Goal: Task Accomplishment & Management: Manage account settings

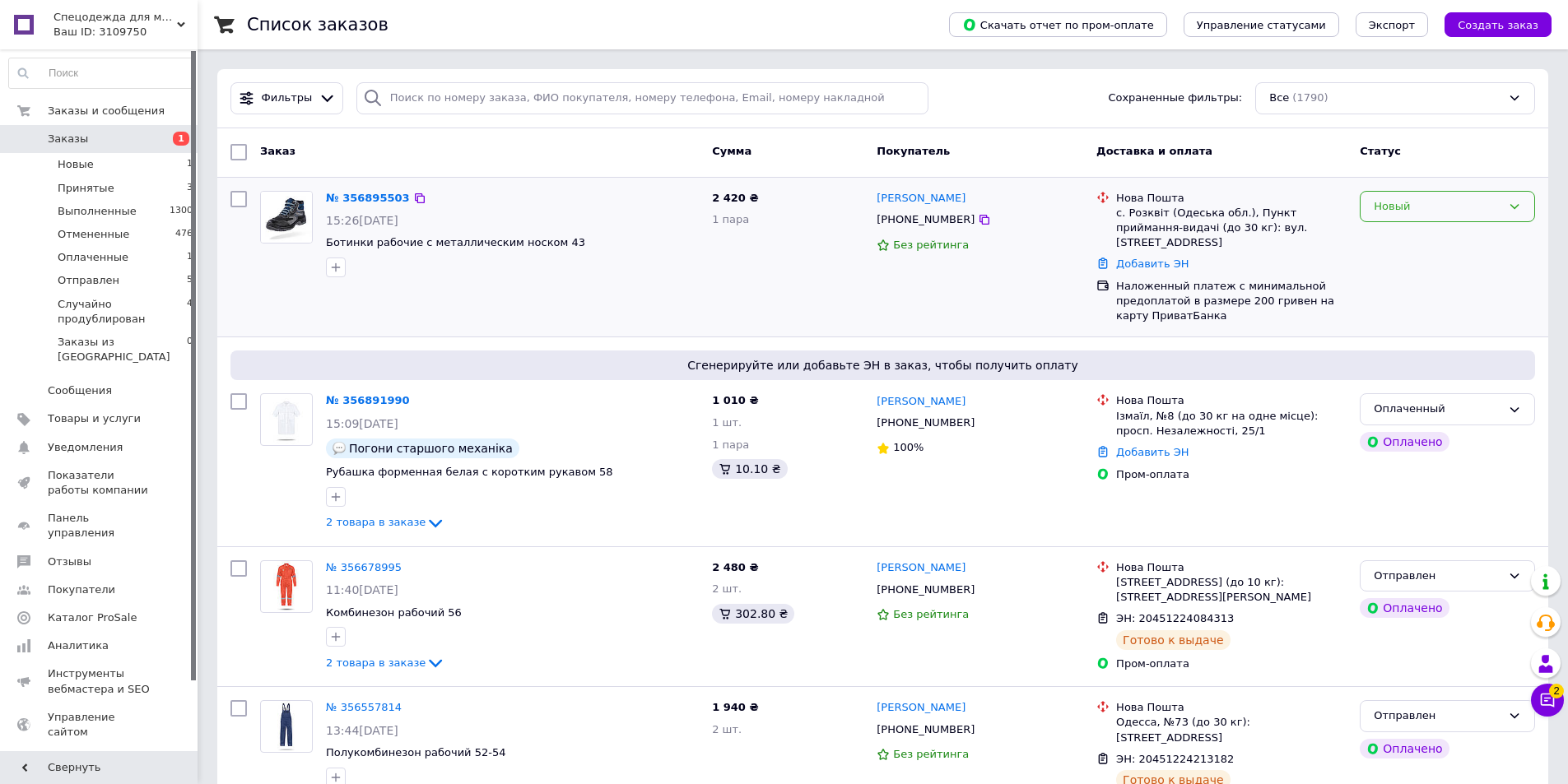
drag, startPoint x: 374, startPoint y: 195, endPoint x: 1512, endPoint y: 201, distance: 1138.0
click at [1512, 201] on icon at bounding box center [1515, 207] width 14 height 14
click at [1483, 237] on li "Принят" at bounding box center [1446, 241] width 173 height 30
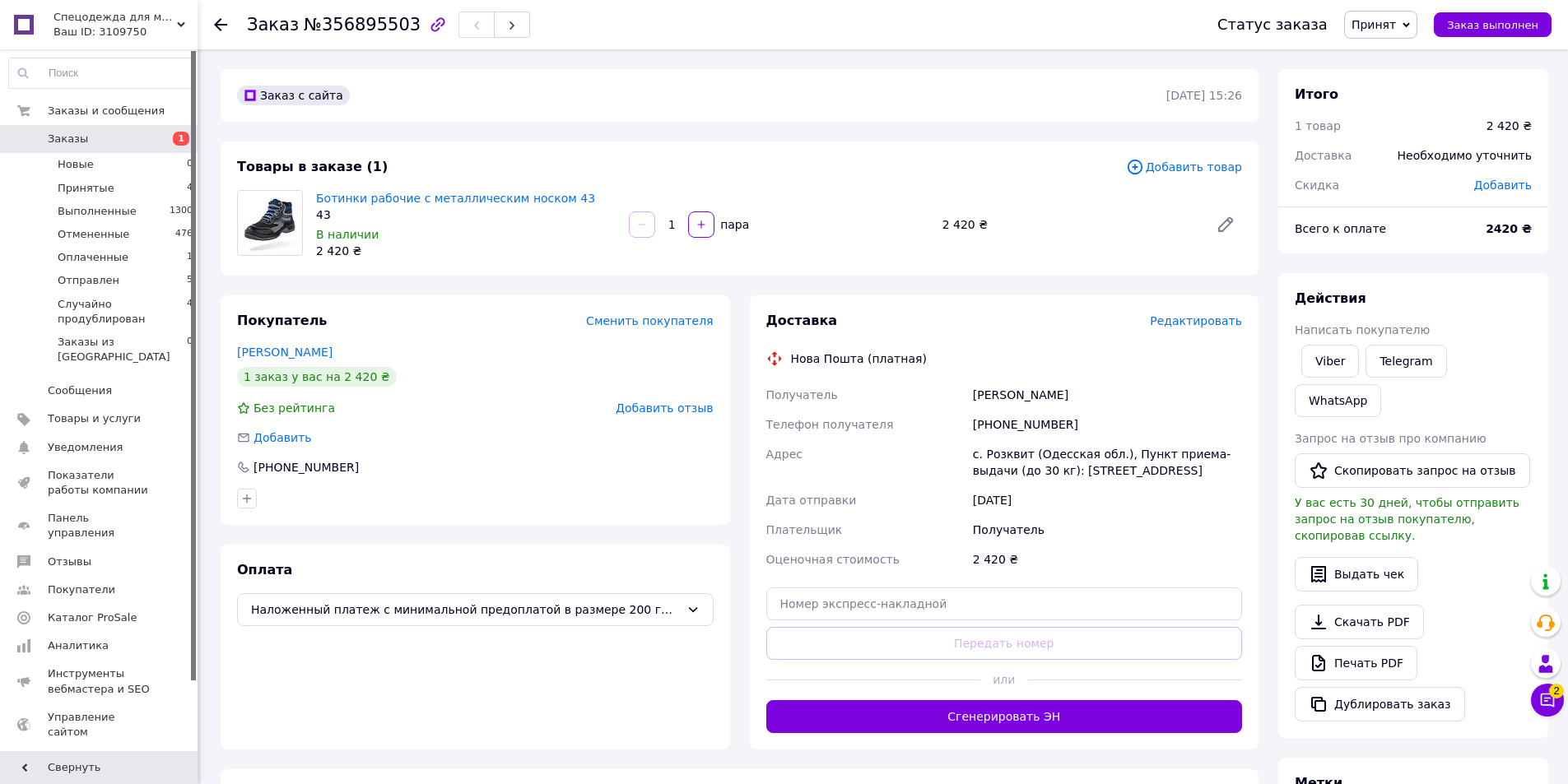
drag, startPoint x: 468, startPoint y: 194, endPoint x: 269, endPoint y: 220, distance: 200.7
click at [269, 220] on img at bounding box center [270, 223] width 64 height 64
click at [433, 199] on link "Ботинки рабочие с металлическим носком 43" at bounding box center [456, 199] width 279 height 14
drag, startPoint x: 975, startPoint y: 420, endPoint x: 1073, endPoint y: 422, distance: 98.0
click at [1073, 422] on div "[PHONE_NUMBER]" at bounding box center [1107, 424] width 276 height 30
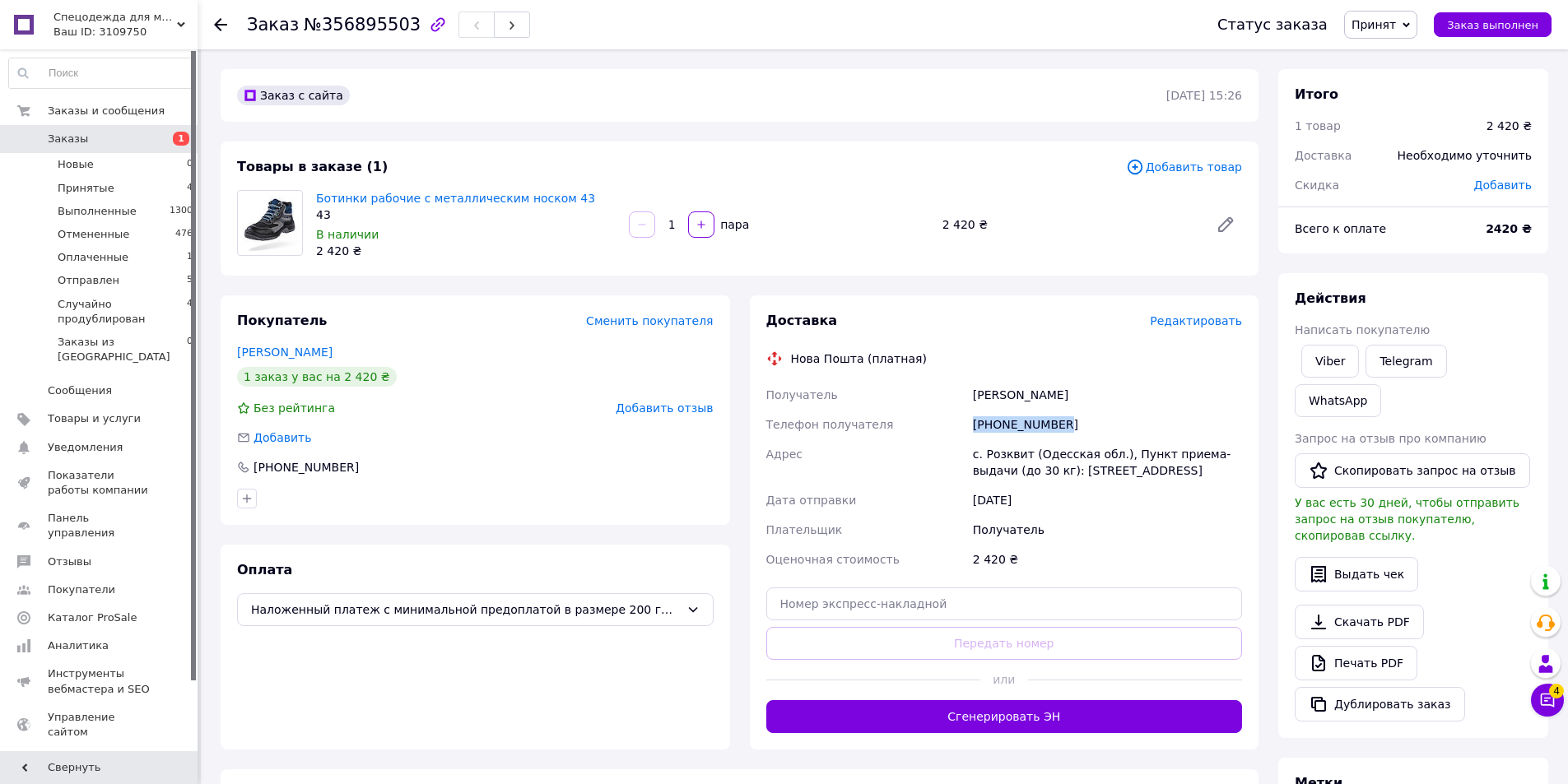
copy div "[PHONE_NUMBER]"
click at [90, 139] on span "Заказы" at bounding box center [100, 139] width 105 height 15
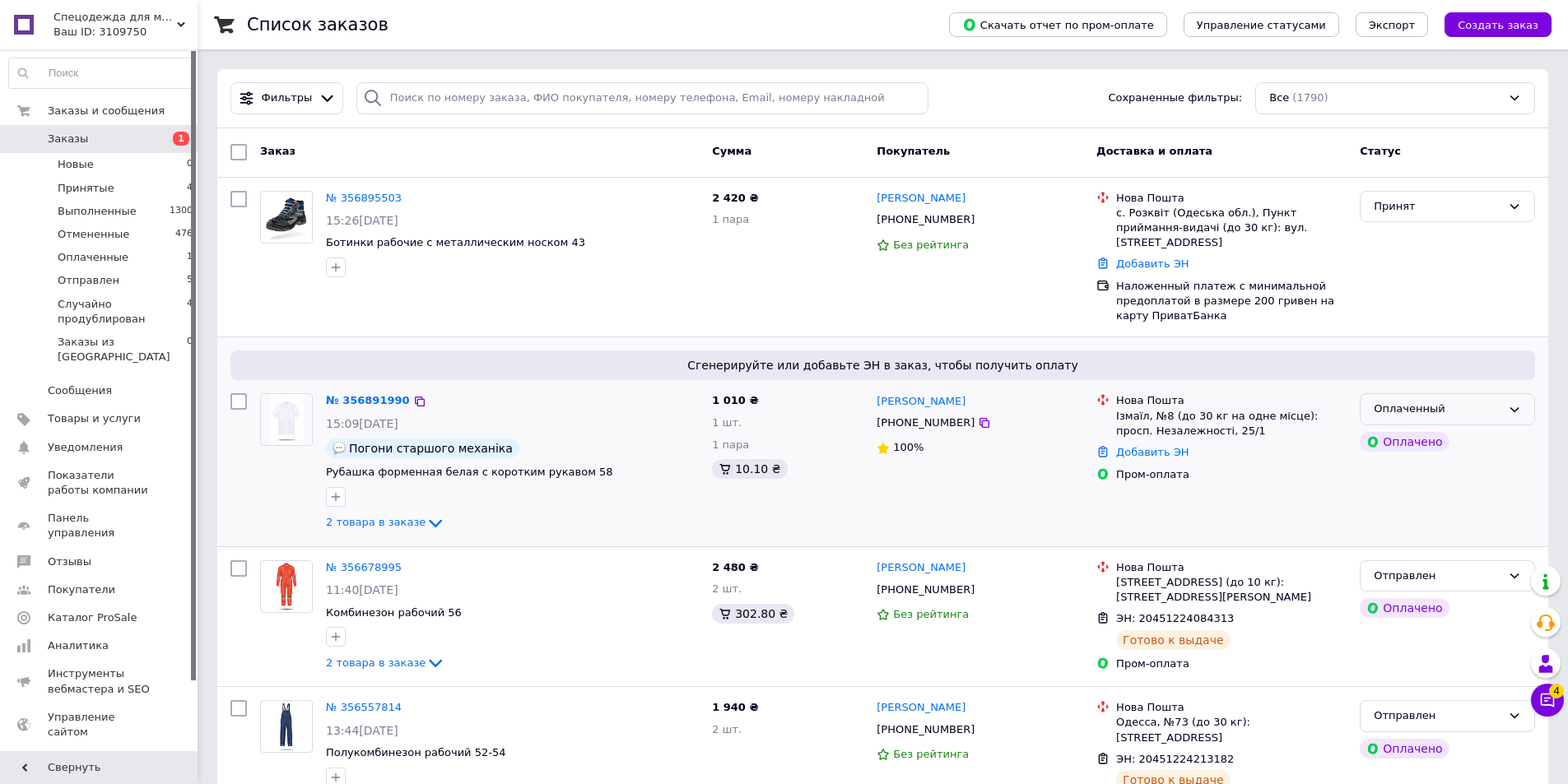
click at [1510, 403] on icon at bounding box center [1515, 410] width 14 height 14
click at [1494, 429] on li "Принят" at bounding box center [1446, 444] width 173 height 30
click at [358, 394] on link "№ 356891990" at bounding box center [364, 400] width 76 height 13
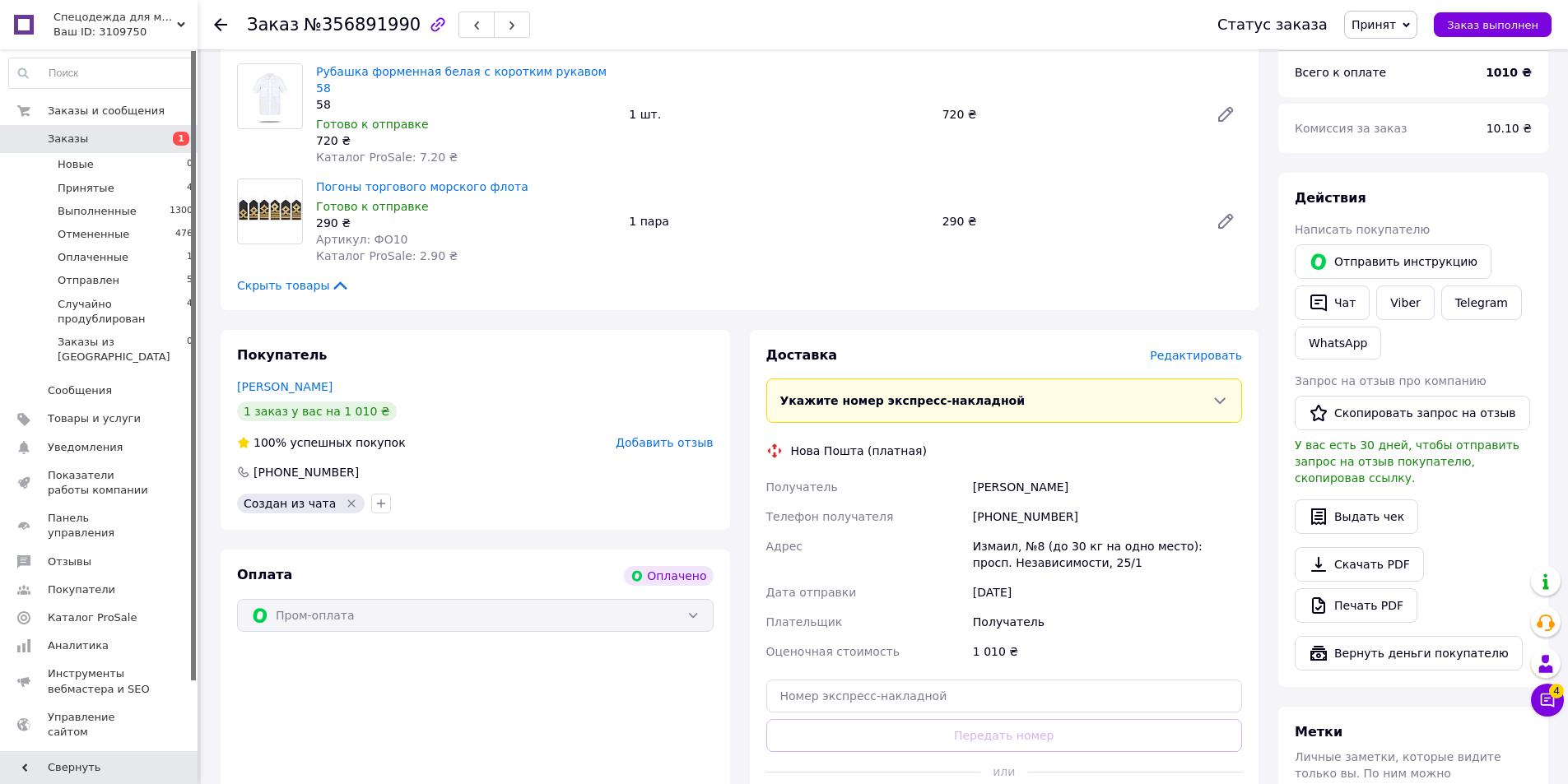
scroll to position [458, 0]
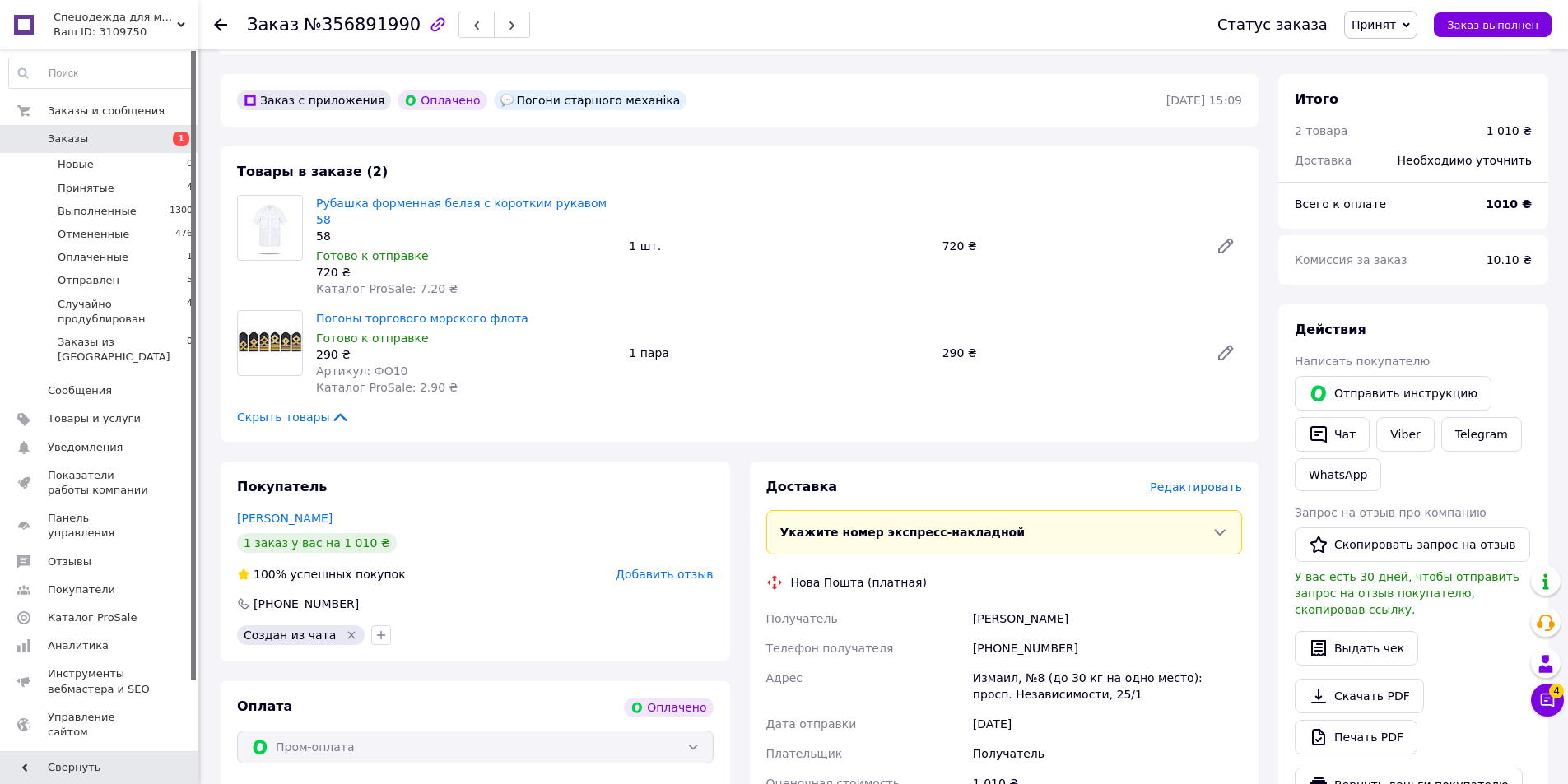
click at [58, 131] on link "Заказы 1" at bounding box center [101, 139] width 202 height 28
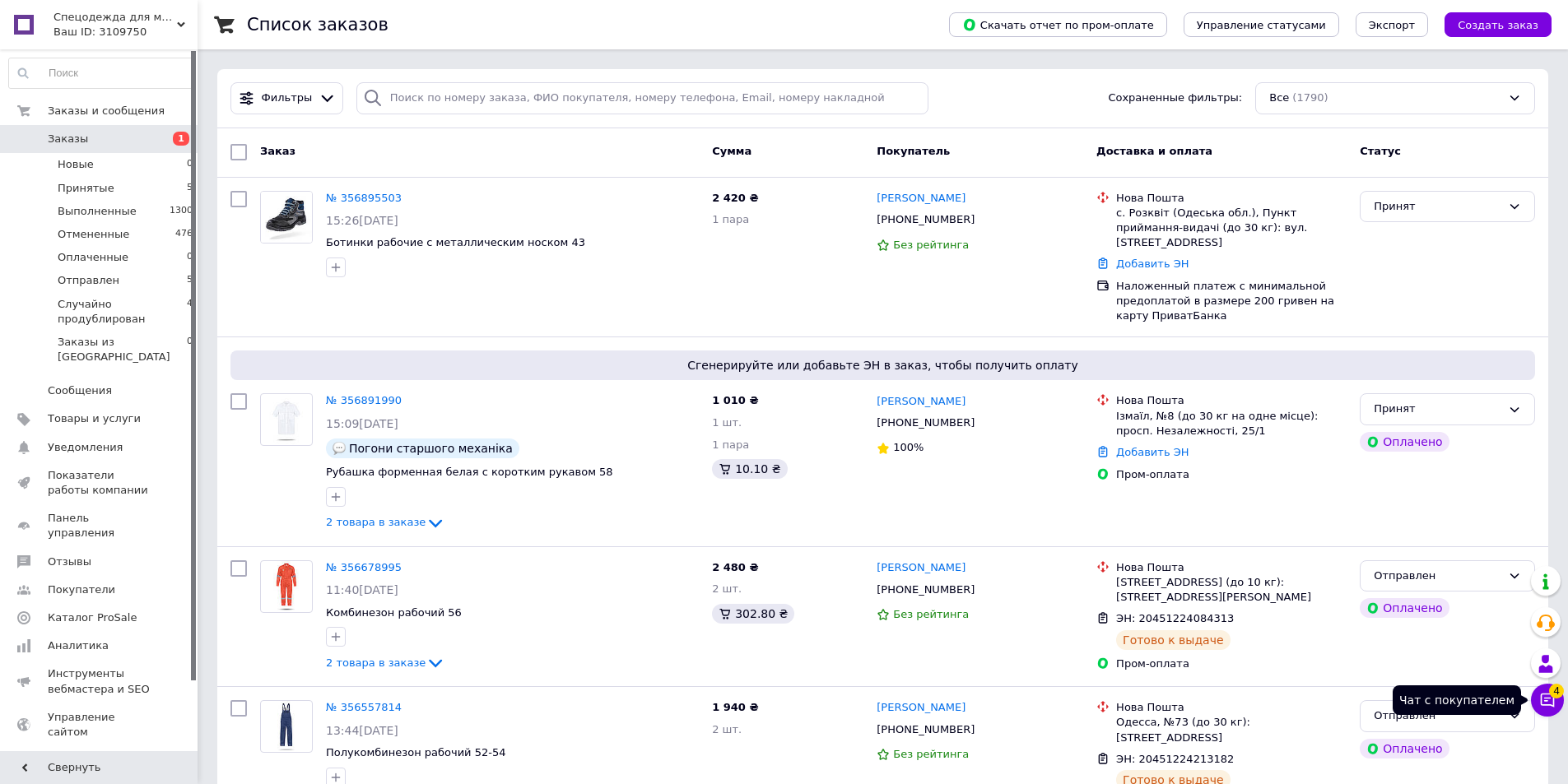
click at [1550, 701] on icon at bounding box center [1547, 700] width 16 height 16
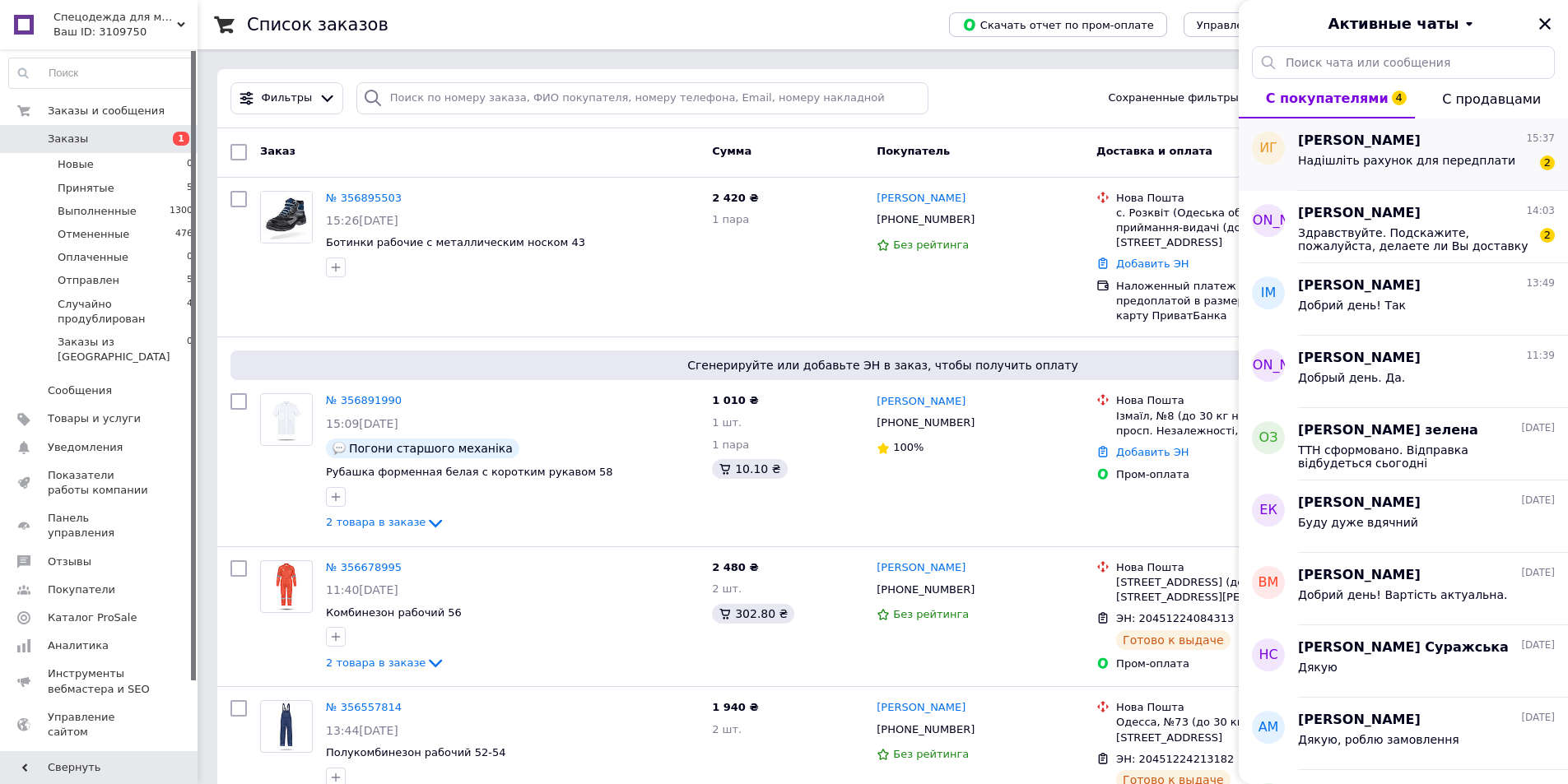
click at [1429, 147] on div "Ирина Гринченко 15:37" at bounding box center [1426, 141] width 257 height 19
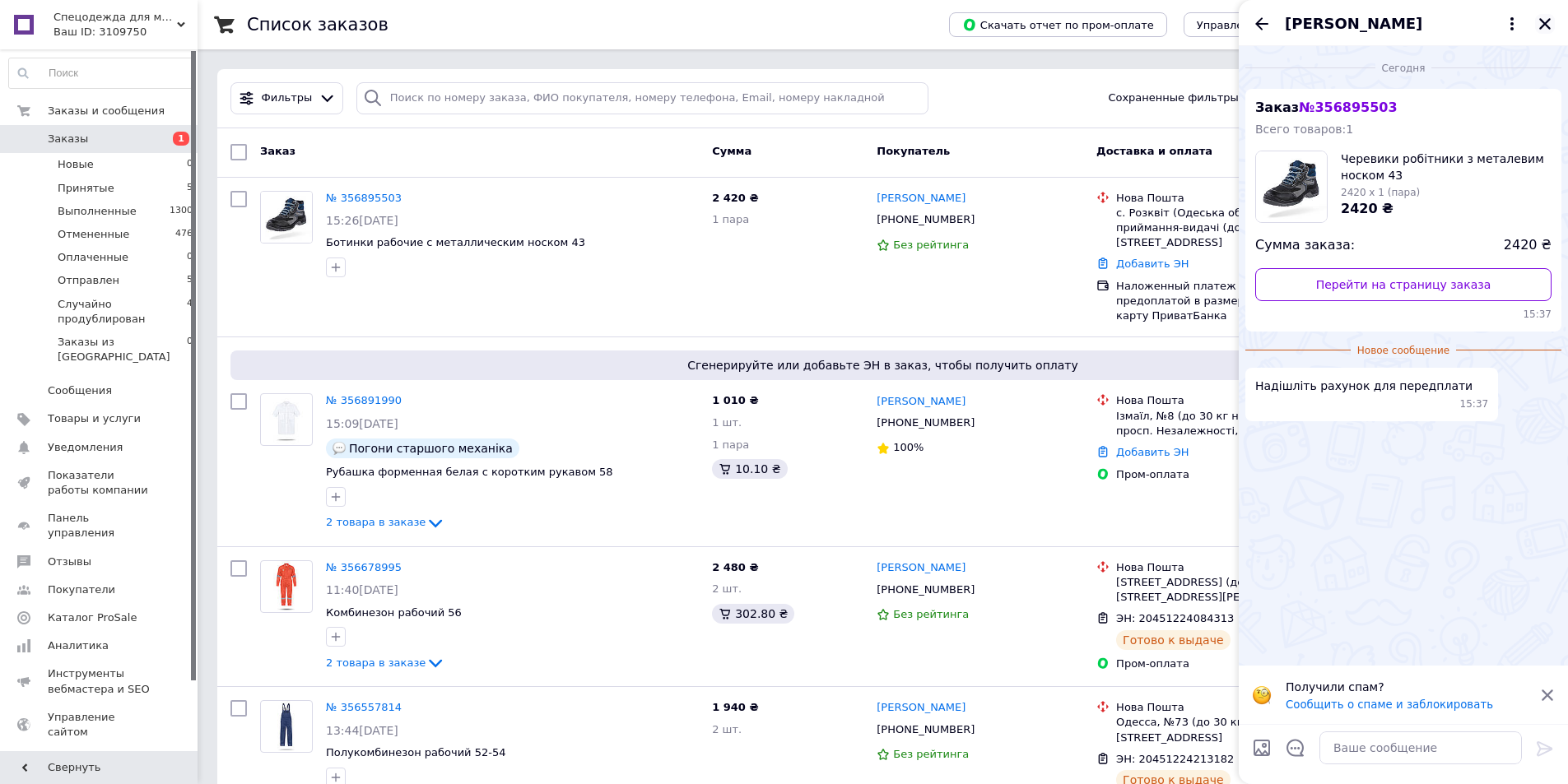
click at [1539, 24] on icon "Закрыть" at bounding box center [1545, 24] width 15 height 15
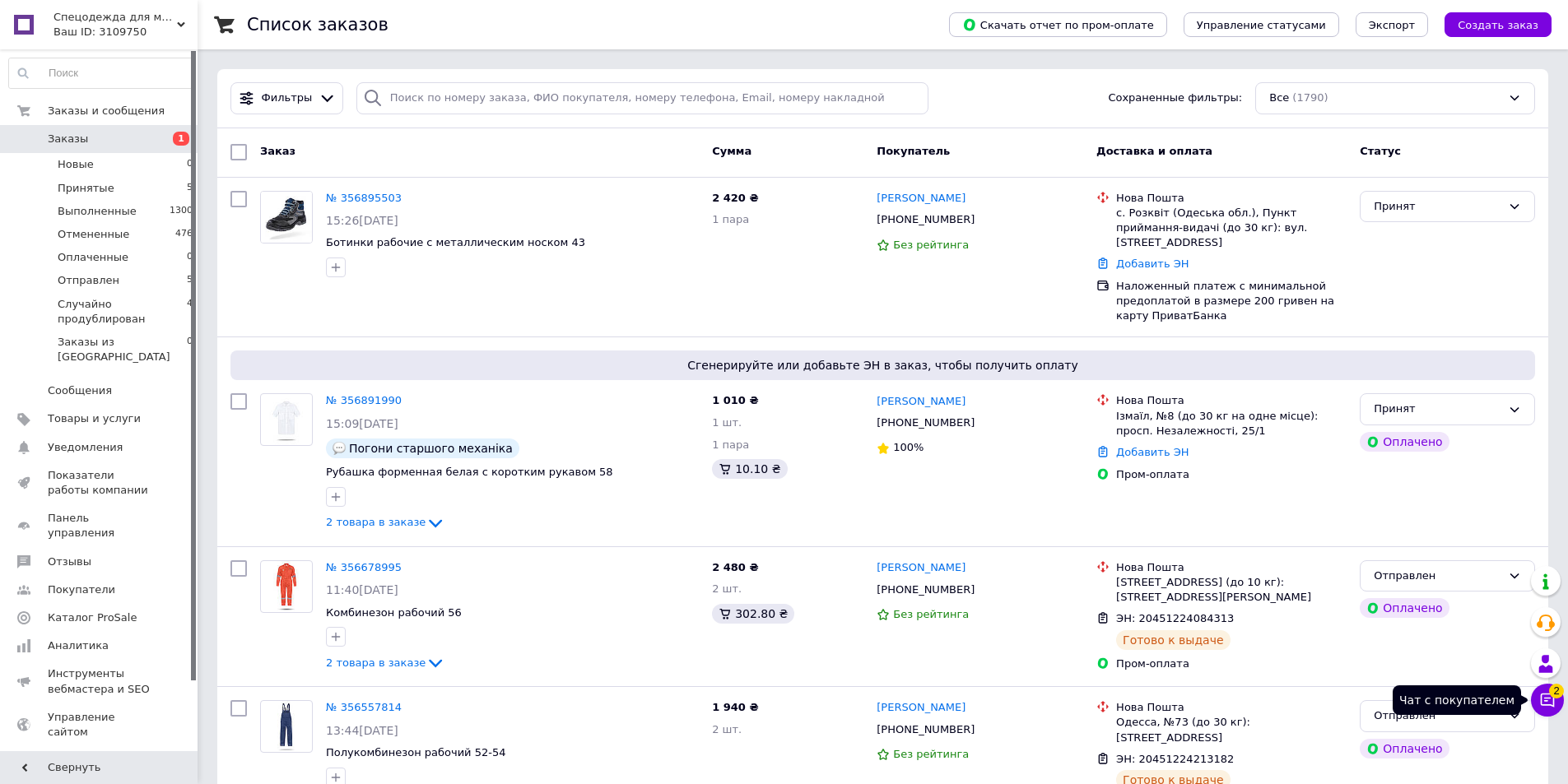
click at [1549, 703] on icon at bounding box center [1547, 700] width 16 height 16
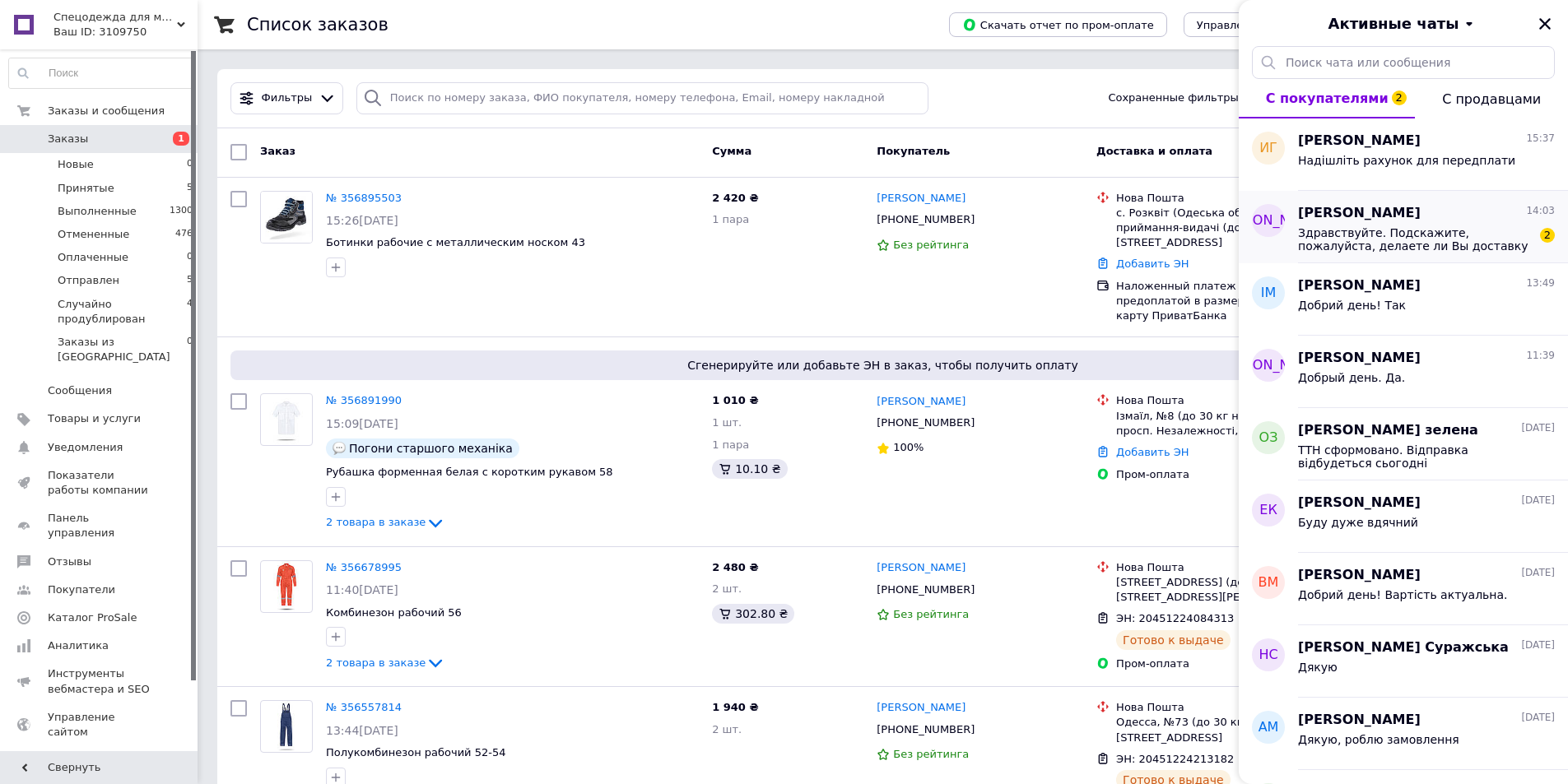
click at [1451, 240] on span "Здравствуйте. Подскажите, пожалуйста, делаете ли Вы доставку новой почтой в Сло…" at bounding box center [1414, 239] width 233 height 26
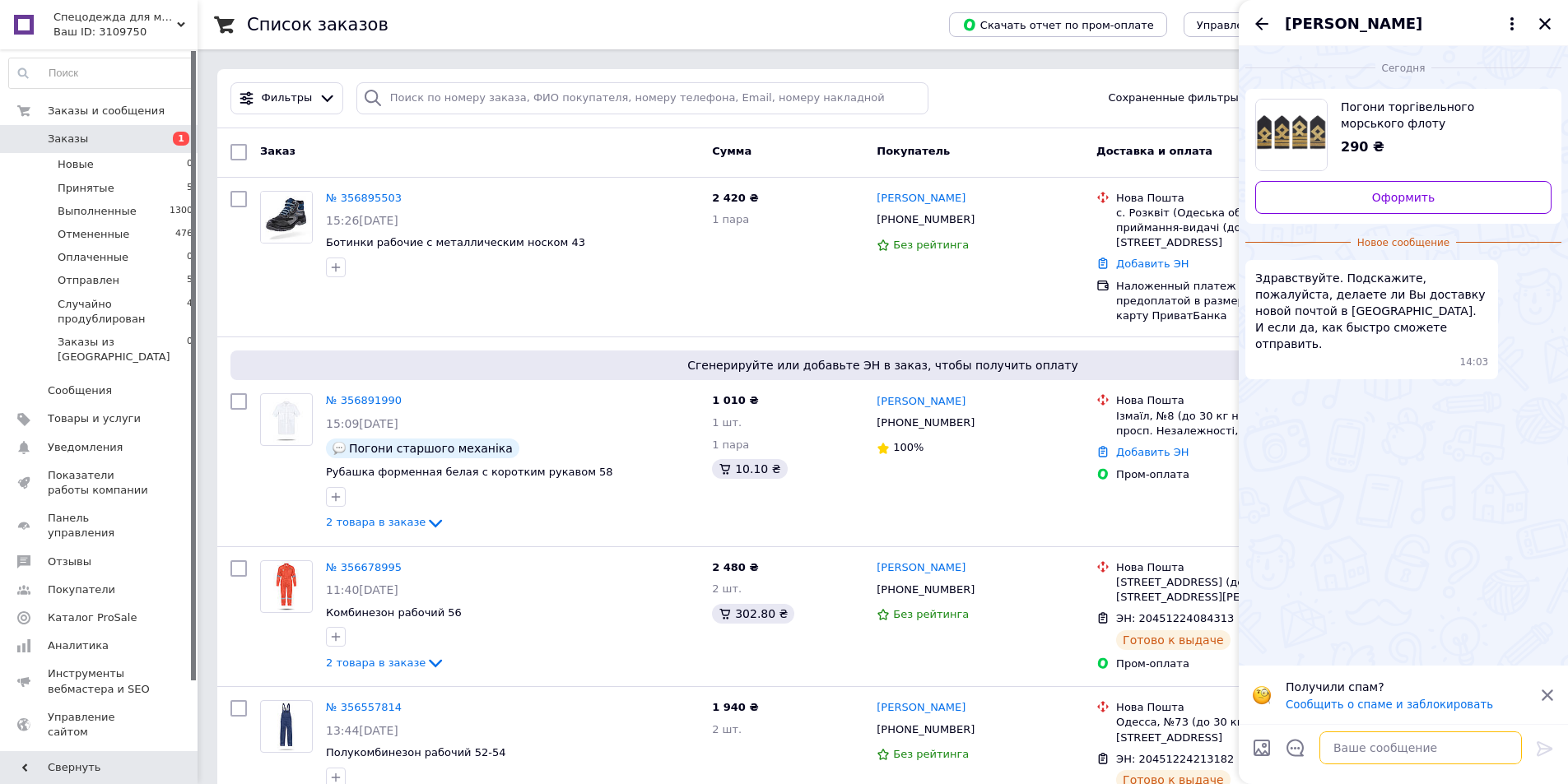
click at [1389, 751] on textarea at bounding box center [1420, 748] width 202 height 33
click at [1456, 749] on textarea "Да. После оплаты в течении суток" at bounding box center [1404, 748] width 235 height 33
type textarea "Да. После оплаты в течении суток"
click at [1544, 749] on icon at bounding box center [1544, 748] width 19 height 19
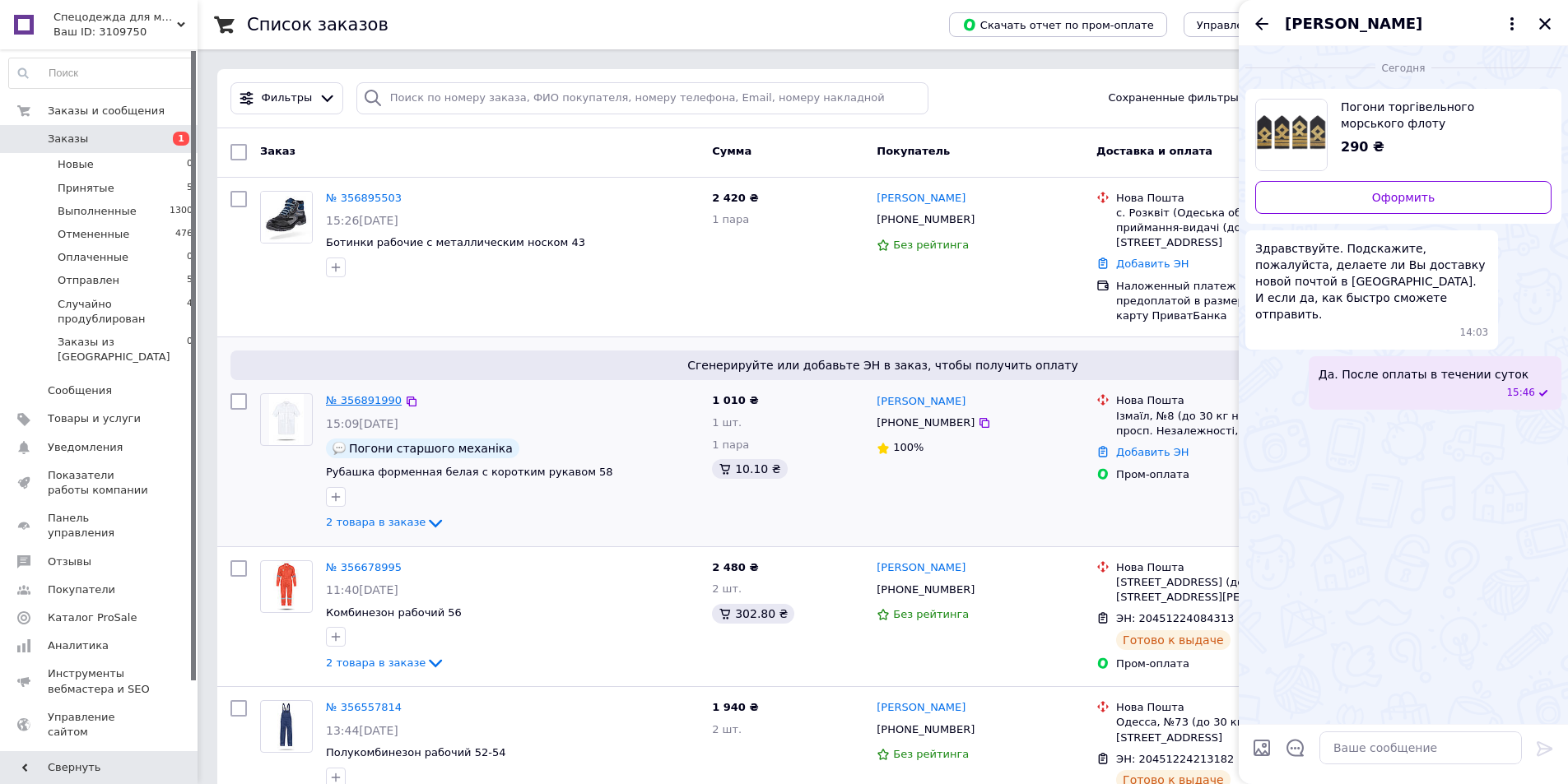
click at [354, 394] on link "№ 356891990" at bounding box center [364, 400] width 76 height 13
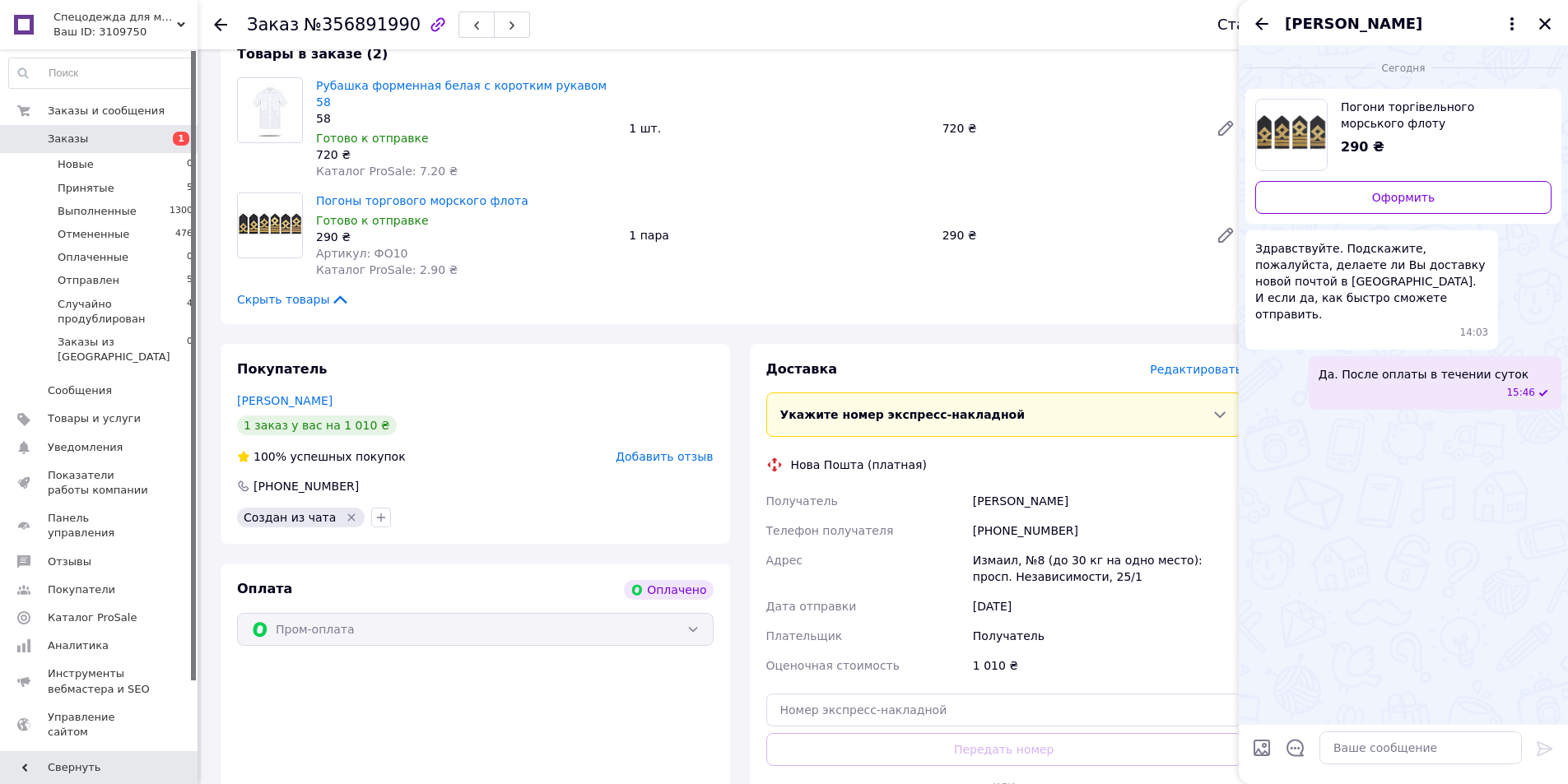
scroll to position [658, 0]
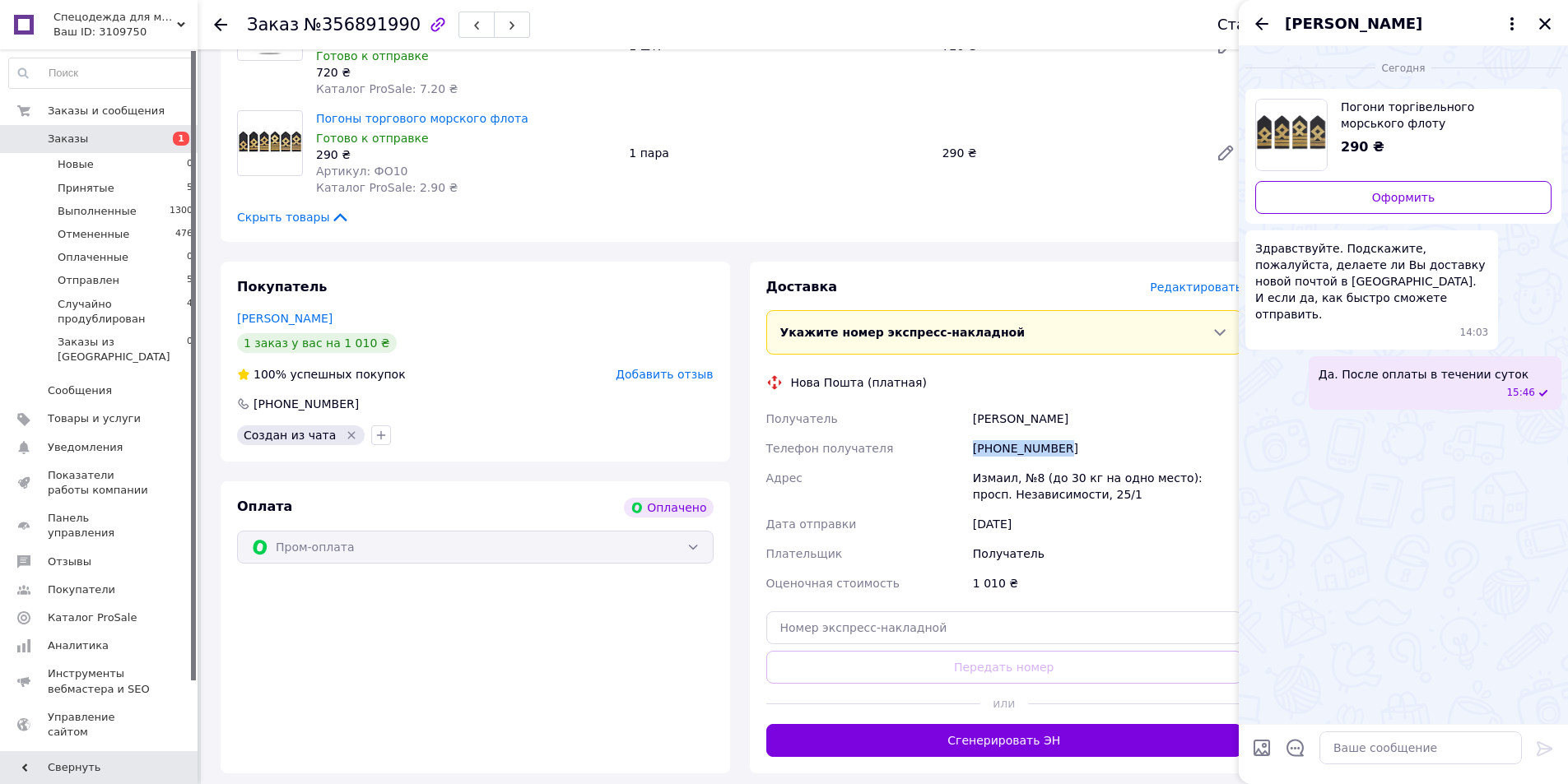
drag, startPoint x: 974, startPoint y: 414, endPoint x: 1058, endPoint y: 408, distance: 84.2
click at [1058, 433] on div "[PHONE_NUMBER]" at bounding box center [1107, 448] width 276 height 30
copy div "[PHONE_NUMBER]"
click at [352, 617] on div "Оплата Оплачено Пром-оплата" at bounding box center [475, 628] width 510 height 292
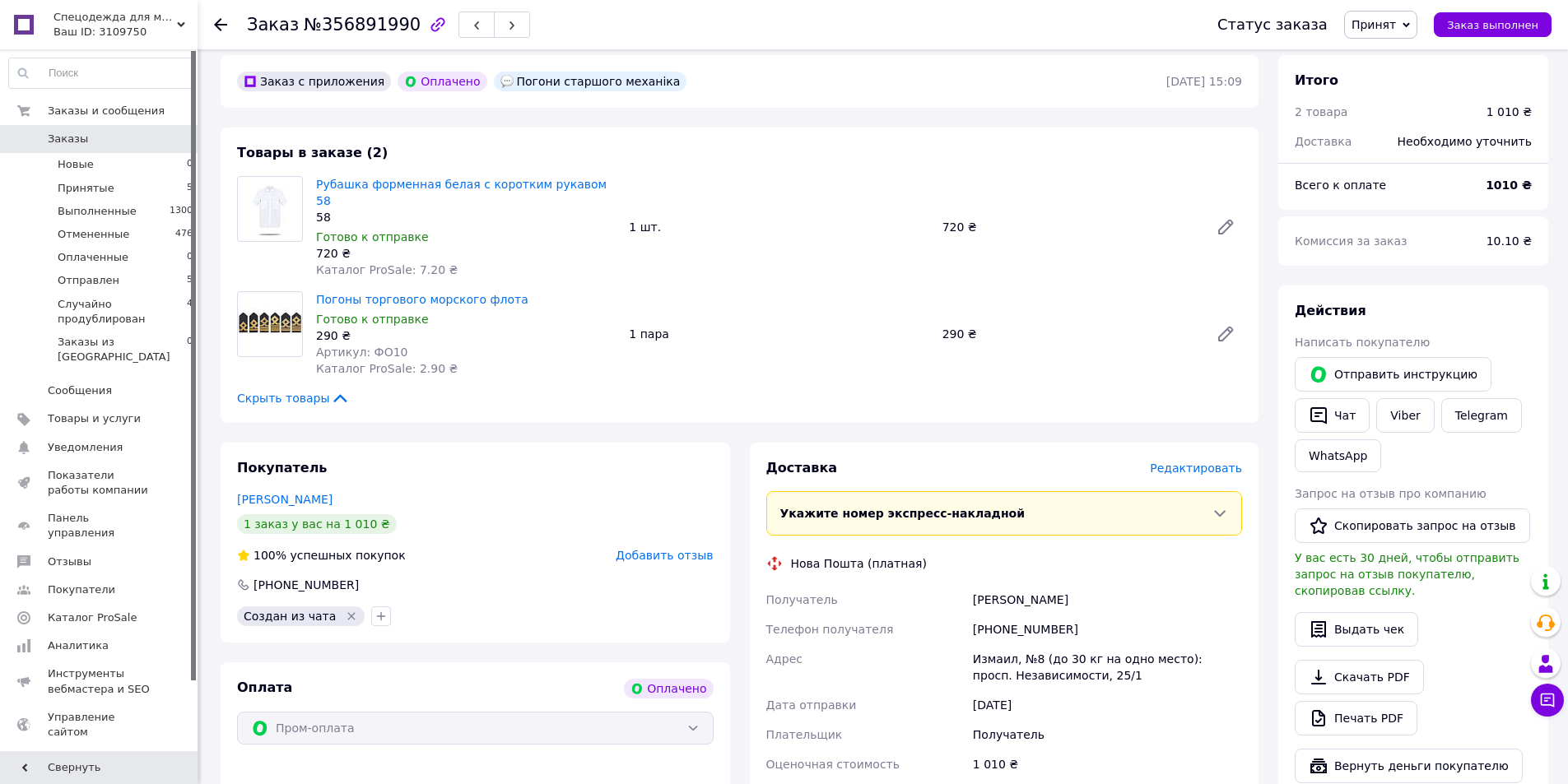
scroll to position [493, 0]
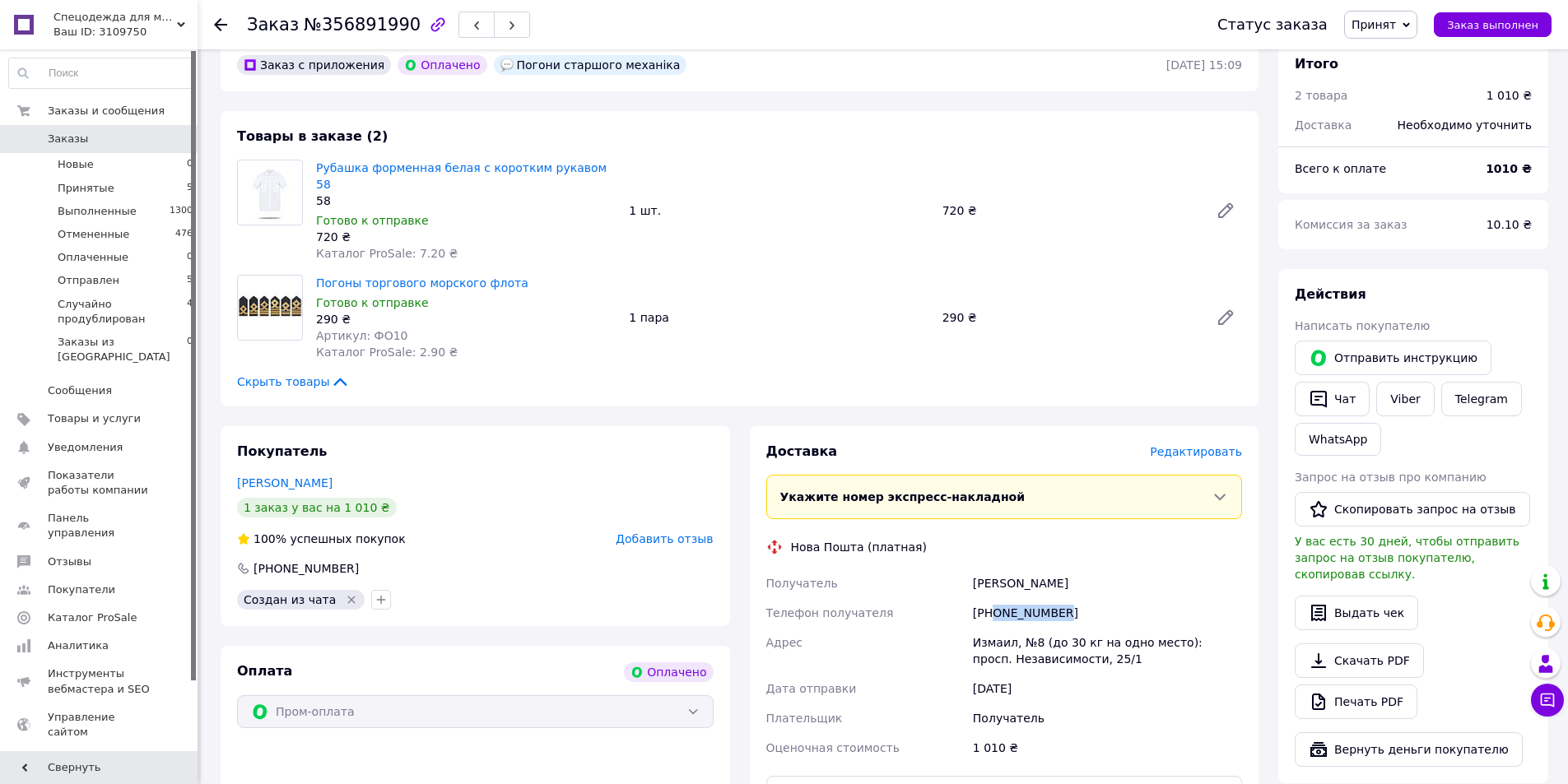
drag, startPoint x: 994, startPoint y: 576, endPoint x: 1053, endPoint y: 585, distance: 59.7
click at [1053, 598] on div "[PHONE_NUMBER]" at bounding box center [1107, 612] width 276 height 30
copy div "0992407671"
drag, startPoint x: 975, startPoint y: 548, endPoint x: 1067, endPoint y: 550, distance: 92.0
click at [1067, 569] on div "Маценко Інна" at bounding box center [1107, 583] width 276 height 30
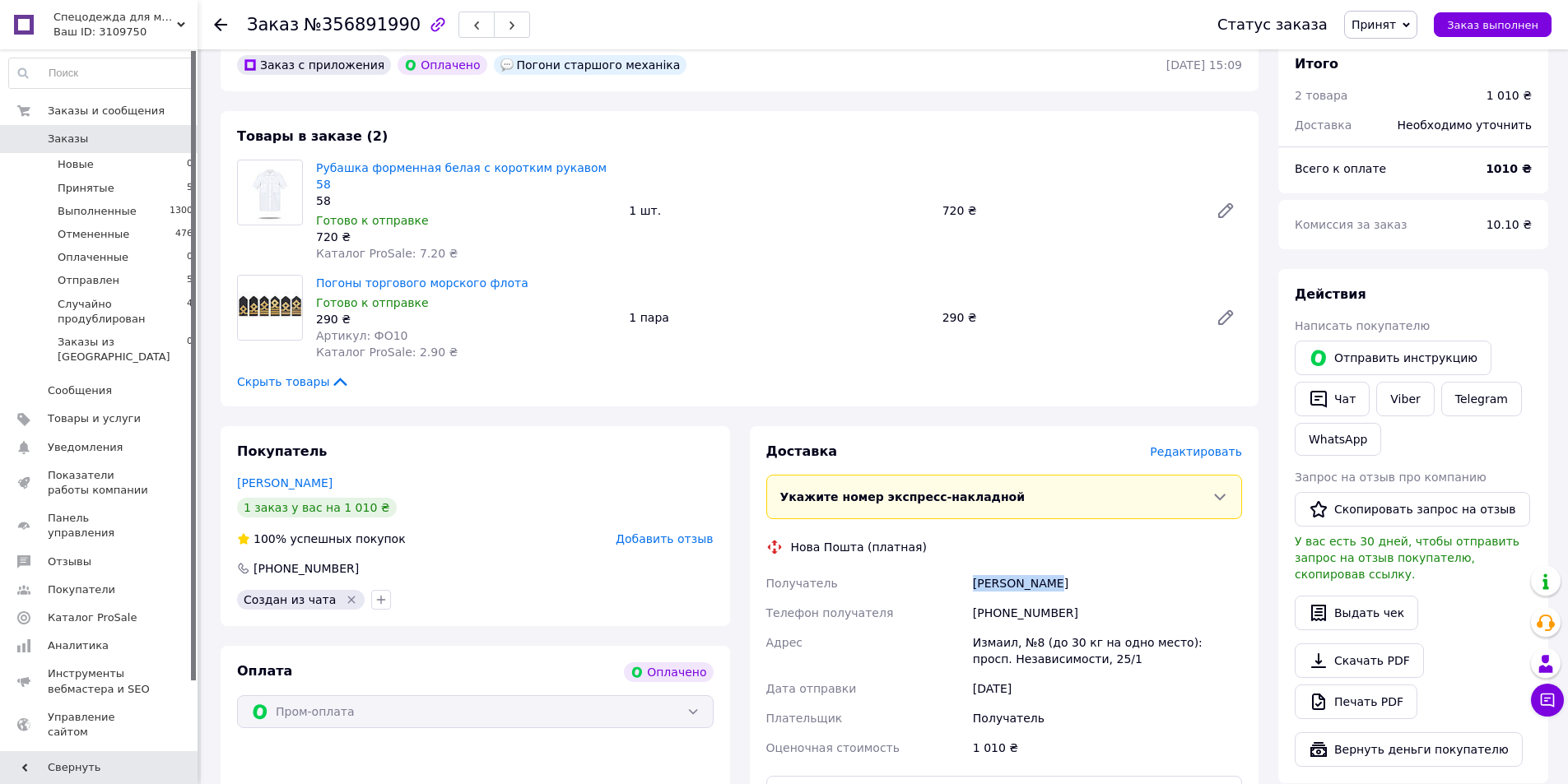
copy div "Маценко Інна"
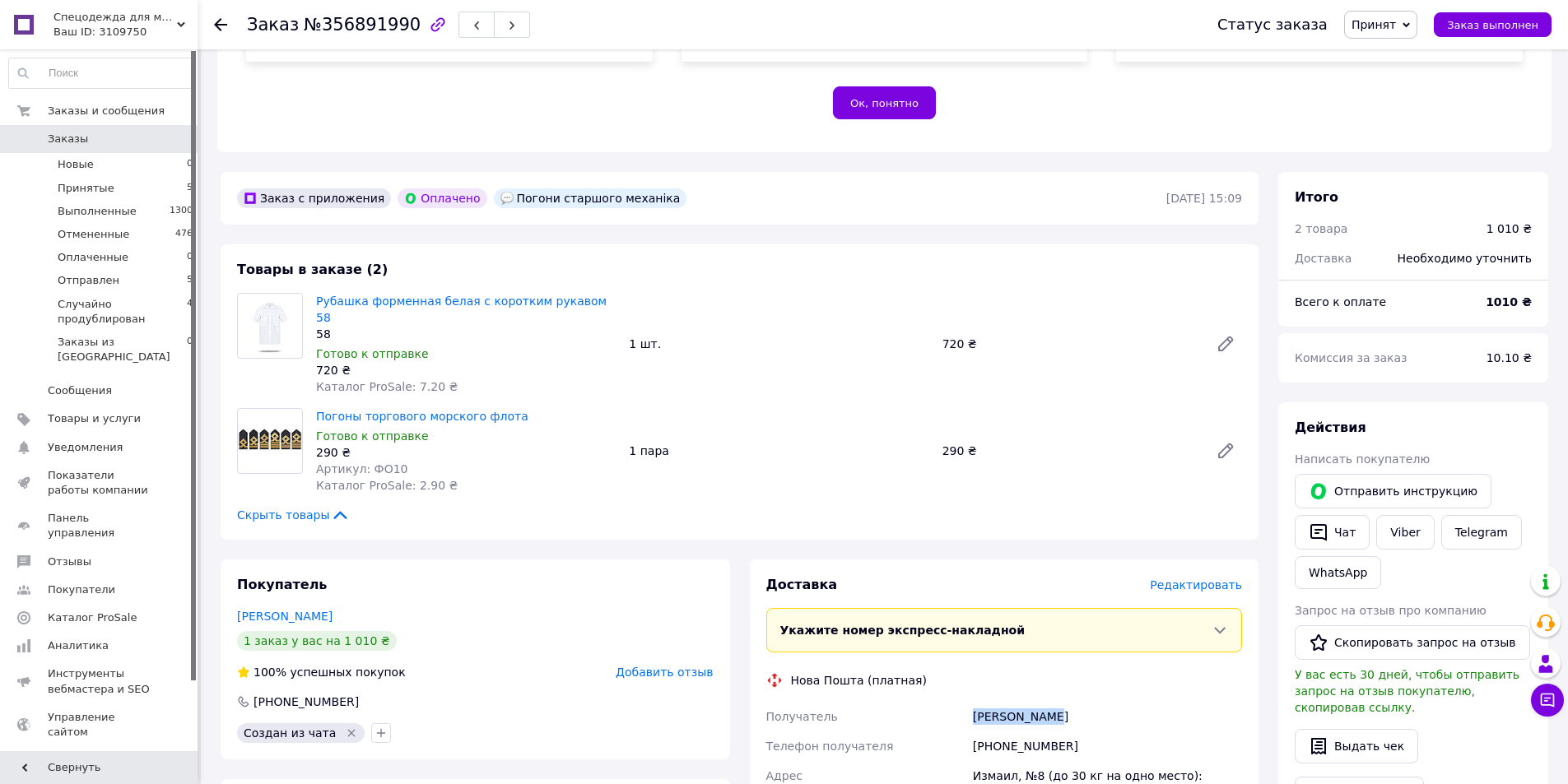
scroll to position [82, 0]
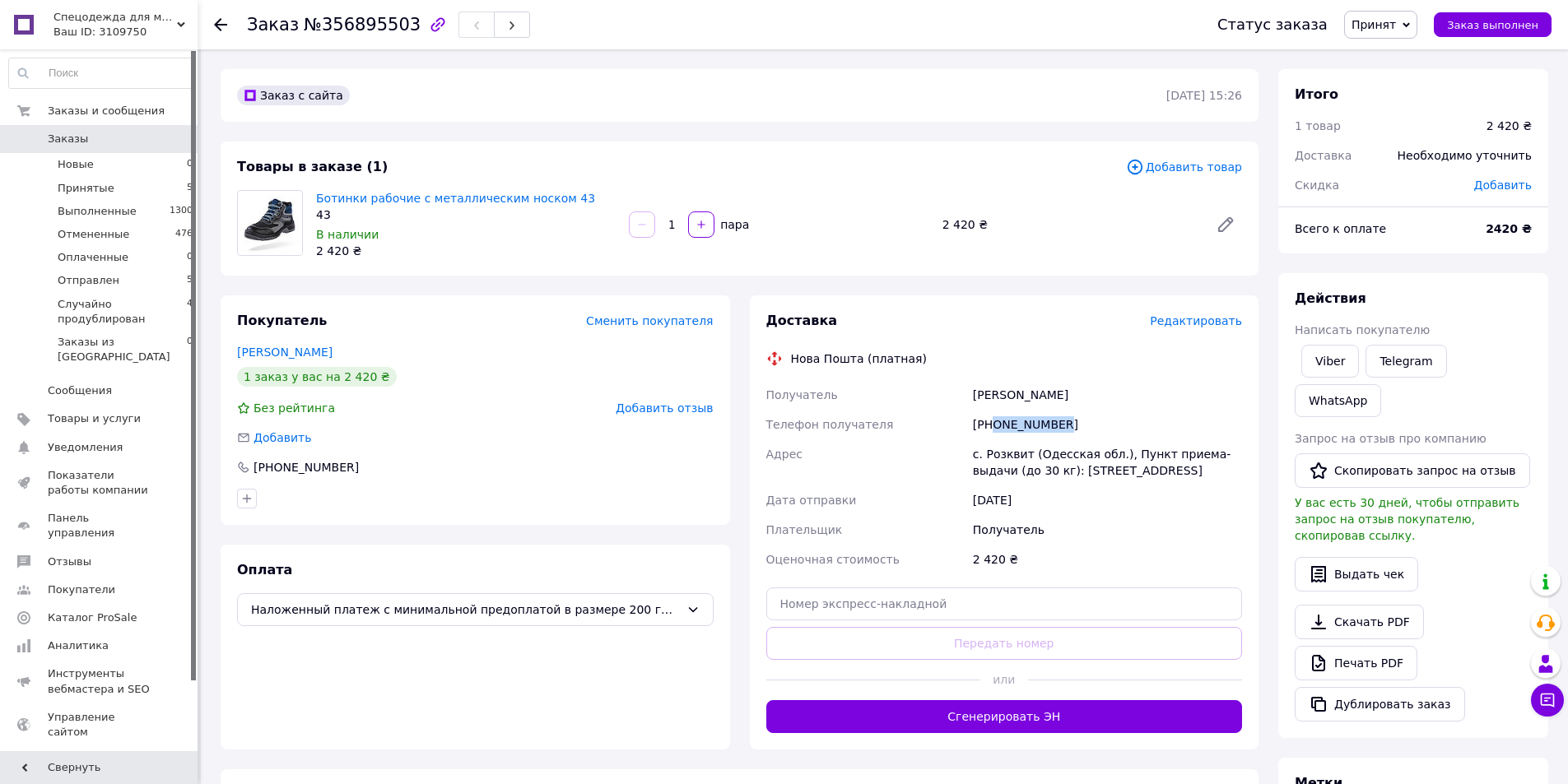
drag, startPoint x: 993, startPoint y: 422, endPoint x: 1061, endPoint y: 429, distance: 68.4
click at [1061, 429] on div "[PHONE_NUMBER]" at bounding box center [1107, 424] width 276 height 30
copy div "0683760512"
click at [972, 390] on div "Грінченко Ірина" at bounding box center [1107, 395] width 276 height 30
drag, startPoint x: 973, startPoint y: 392, endPoint x: 1059, endPoint y: 389, distance: 86.1
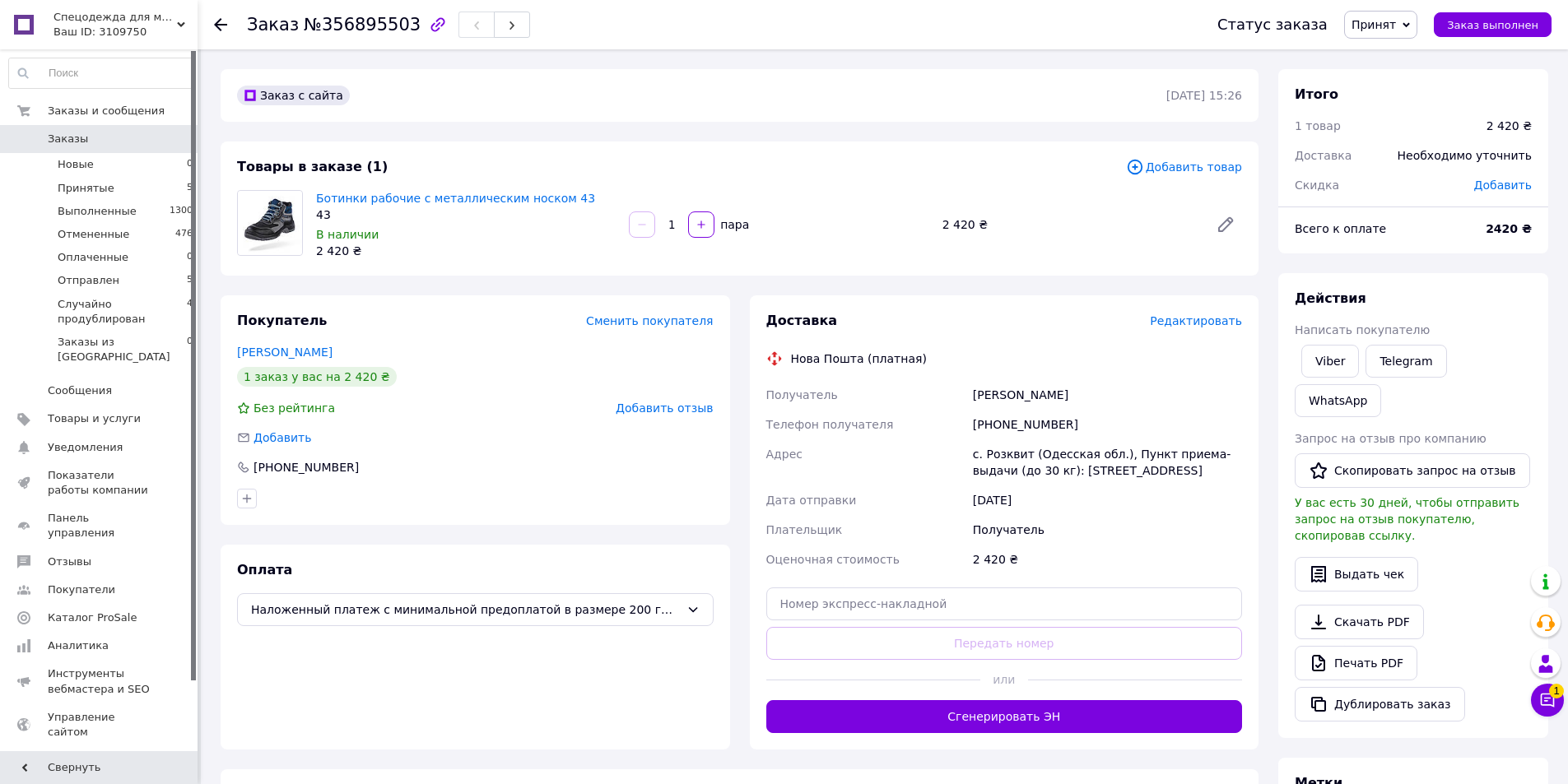
click at [1059, 389] on div "Грінченко Ірина" at bounding box center [1107, 395] width 276 height 30
copy div "Грінченко Ірина"
click at [972, 454] on div "с. Розквит (Одесская обл.), Пункт приема-выдачи (до 30 кг): ул. Санаторная, 1а" at bounding box center [1107, 462] width 276 height 46
drag, startPoint x: 975, startPoint y: 455, endPoint x: 1025, endPoint y: 460, distance: 50.2
click at [1025, 460] on div "с. Розквит (Одесская обл.), Пункт приема-выдачи (до 30 кг): [STREET_ADDRESS]" at bounding box center [1107, 462] width 276 height 46
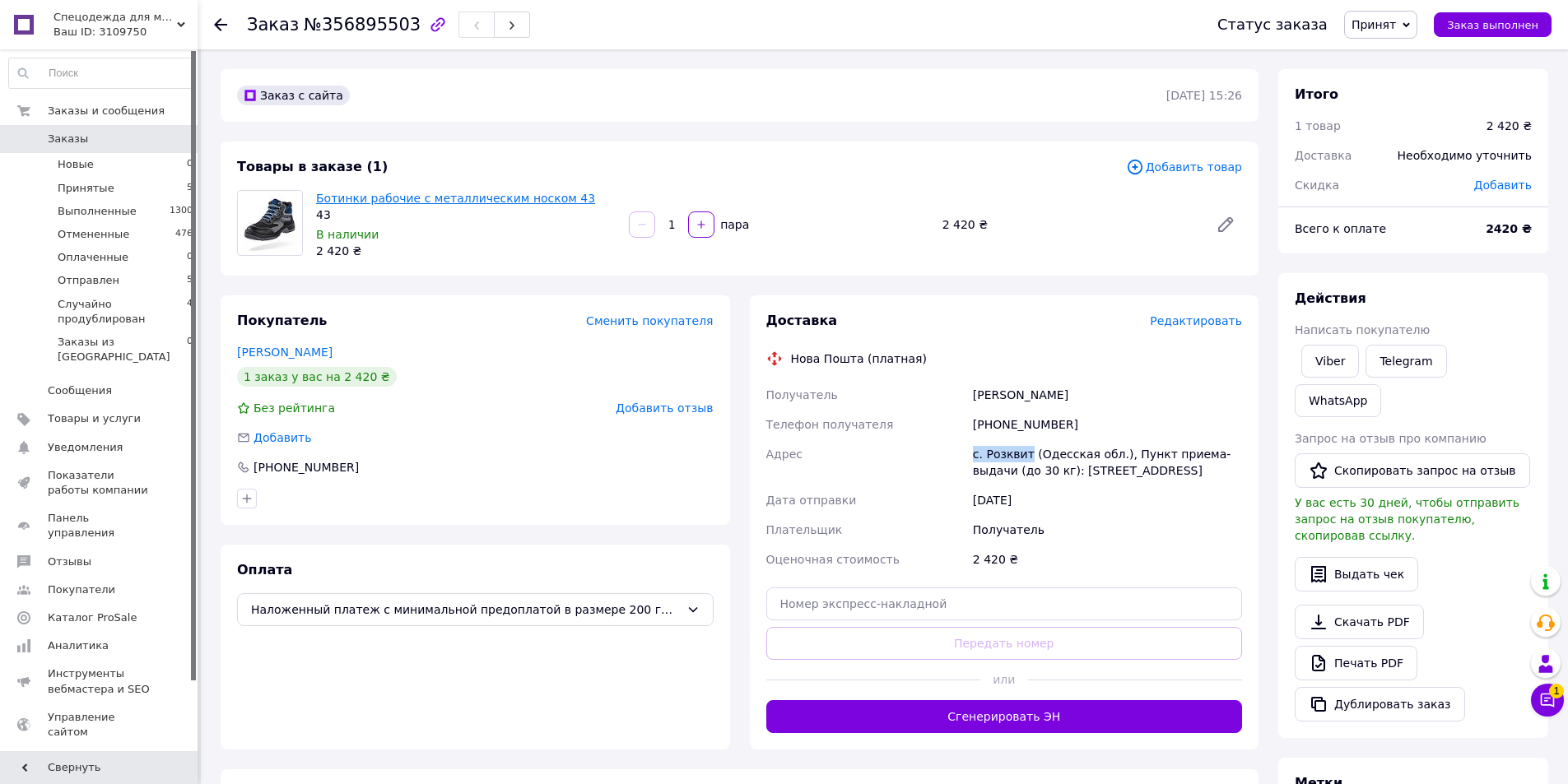
click at [453, 199] on link "Ботинки рабочие с металлическим носком 43" at bounding box center [456, 199] width 279 height 14
click at [96, 411] on span "Товары и услуги" at bounding box center [94, 419] width 93 height 15
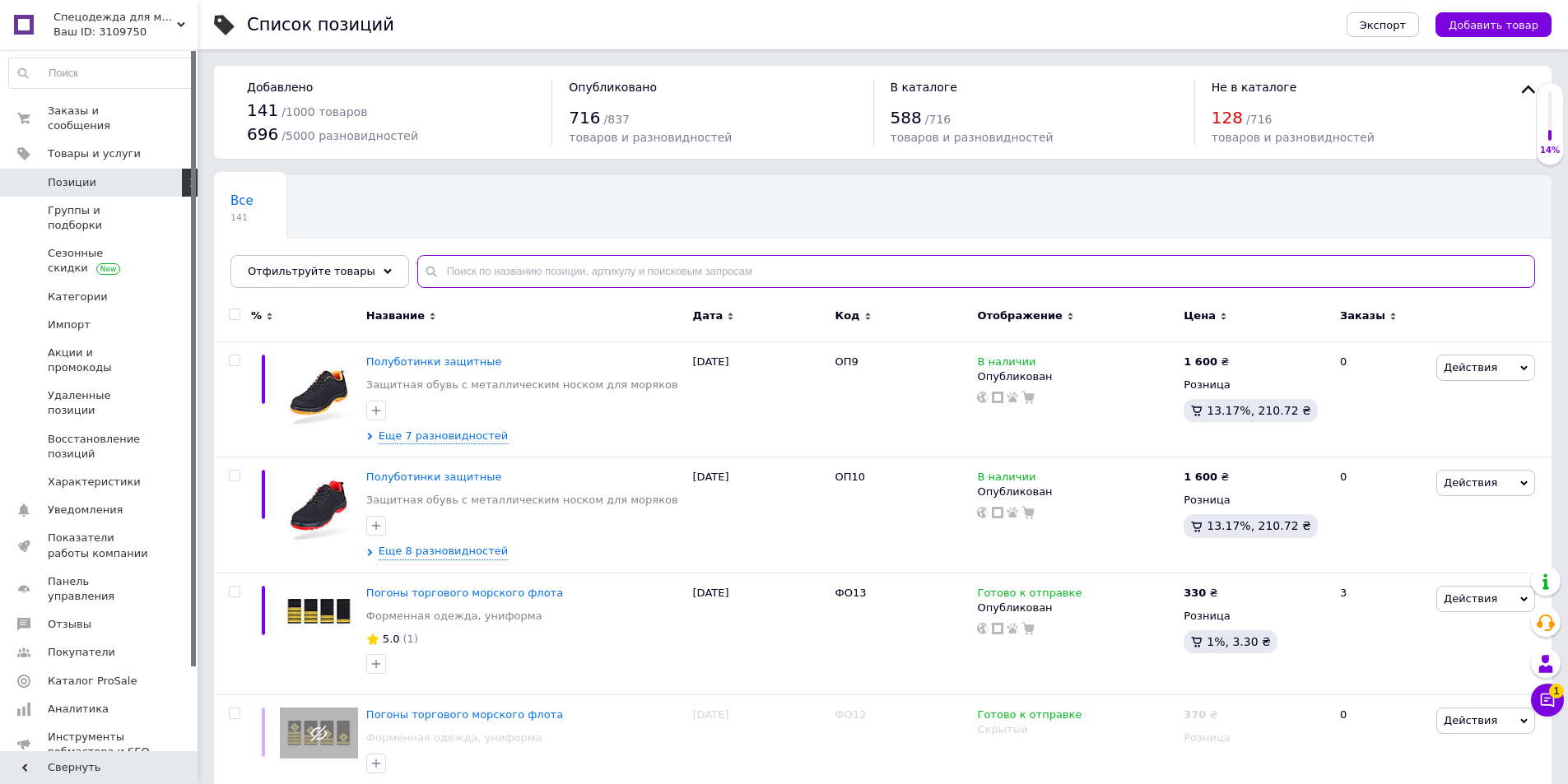
click at [498, 268] on input "text" at bounding box center [976, 271] width 1117 height 33
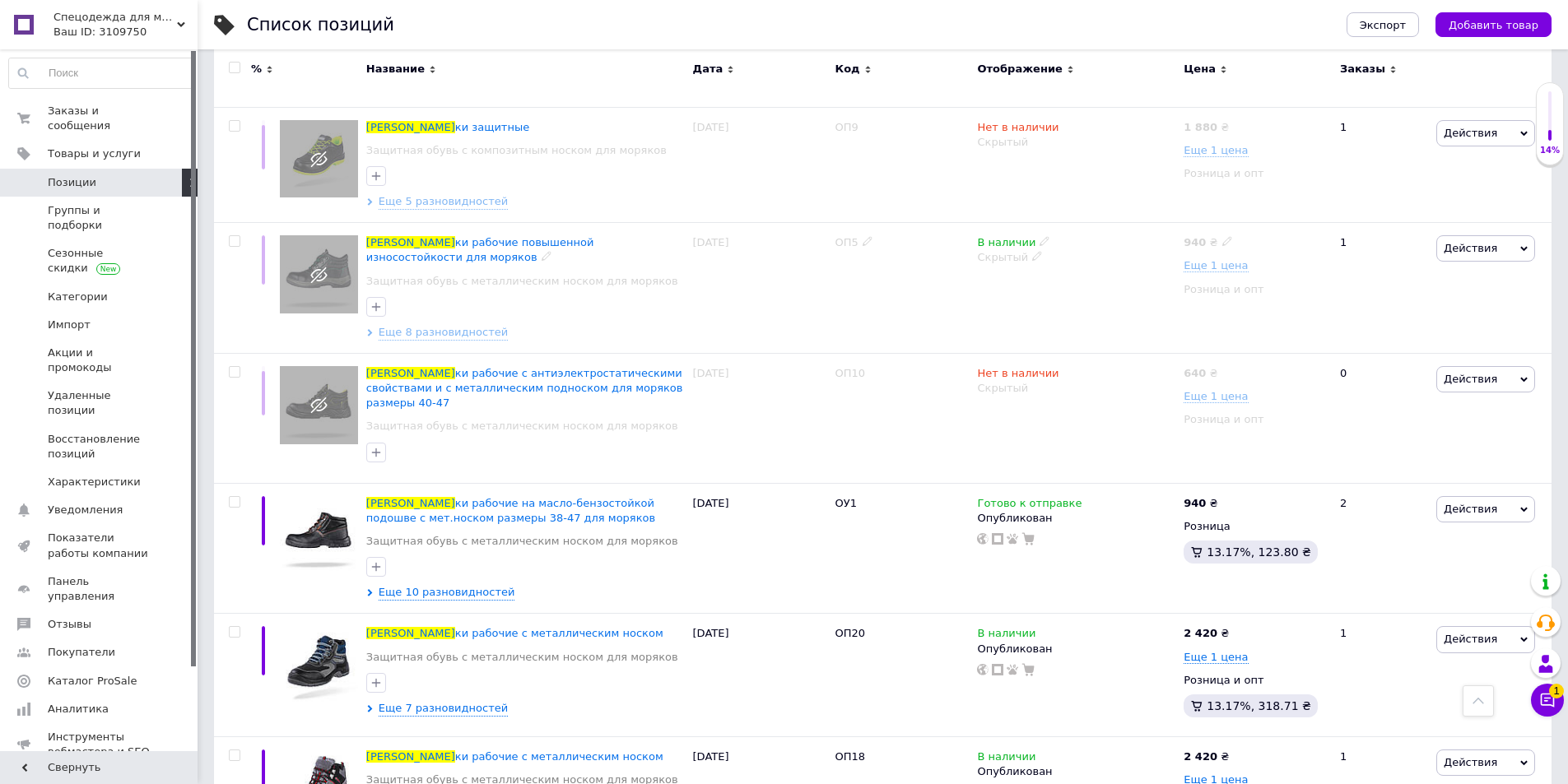
scroll to position [1233, 0]
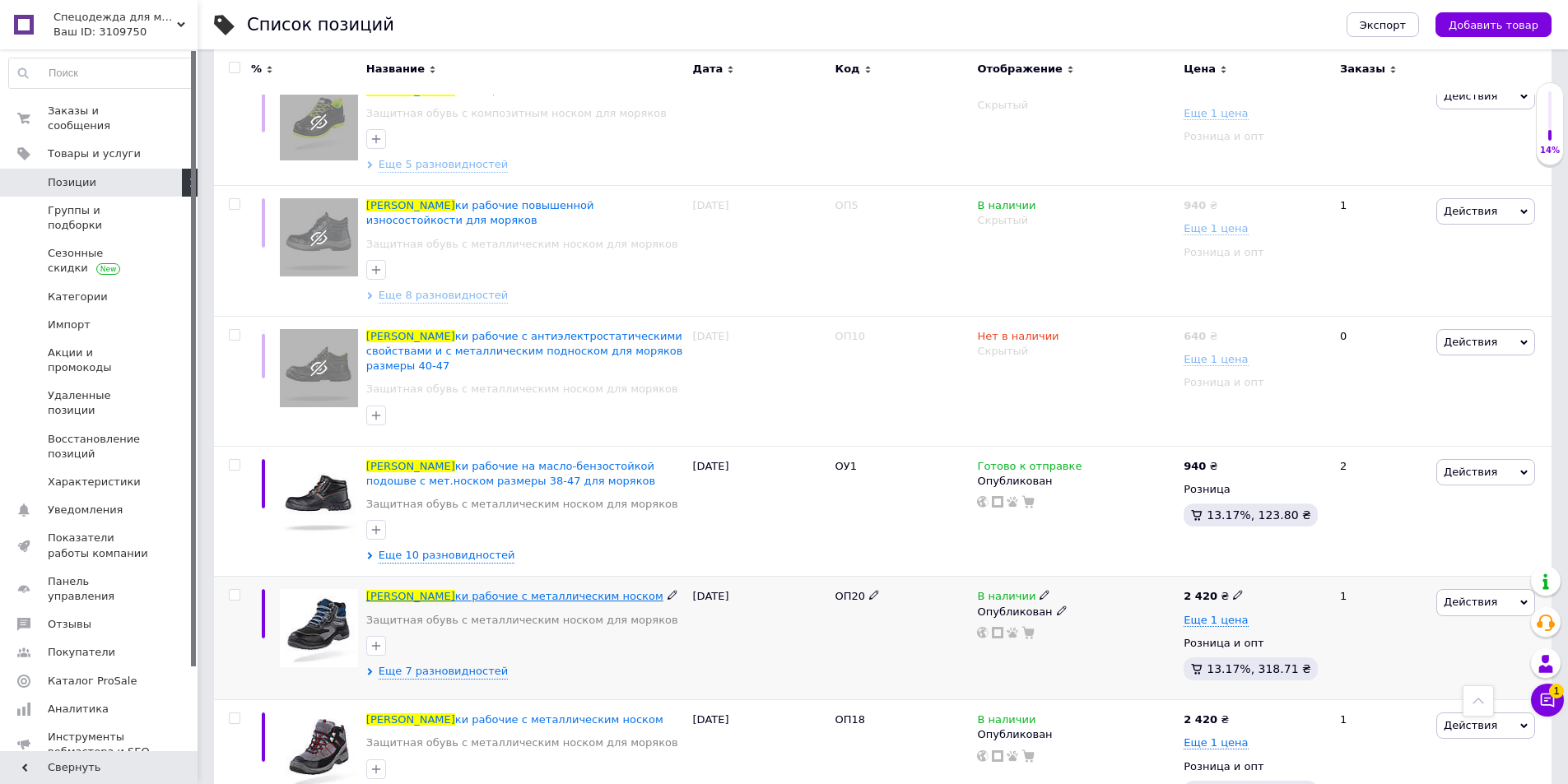
type input "ботин"
click at [533, 590] on span "ки рабочие с металлическим носком" at bounding box center [559, 596] width 208 height 13
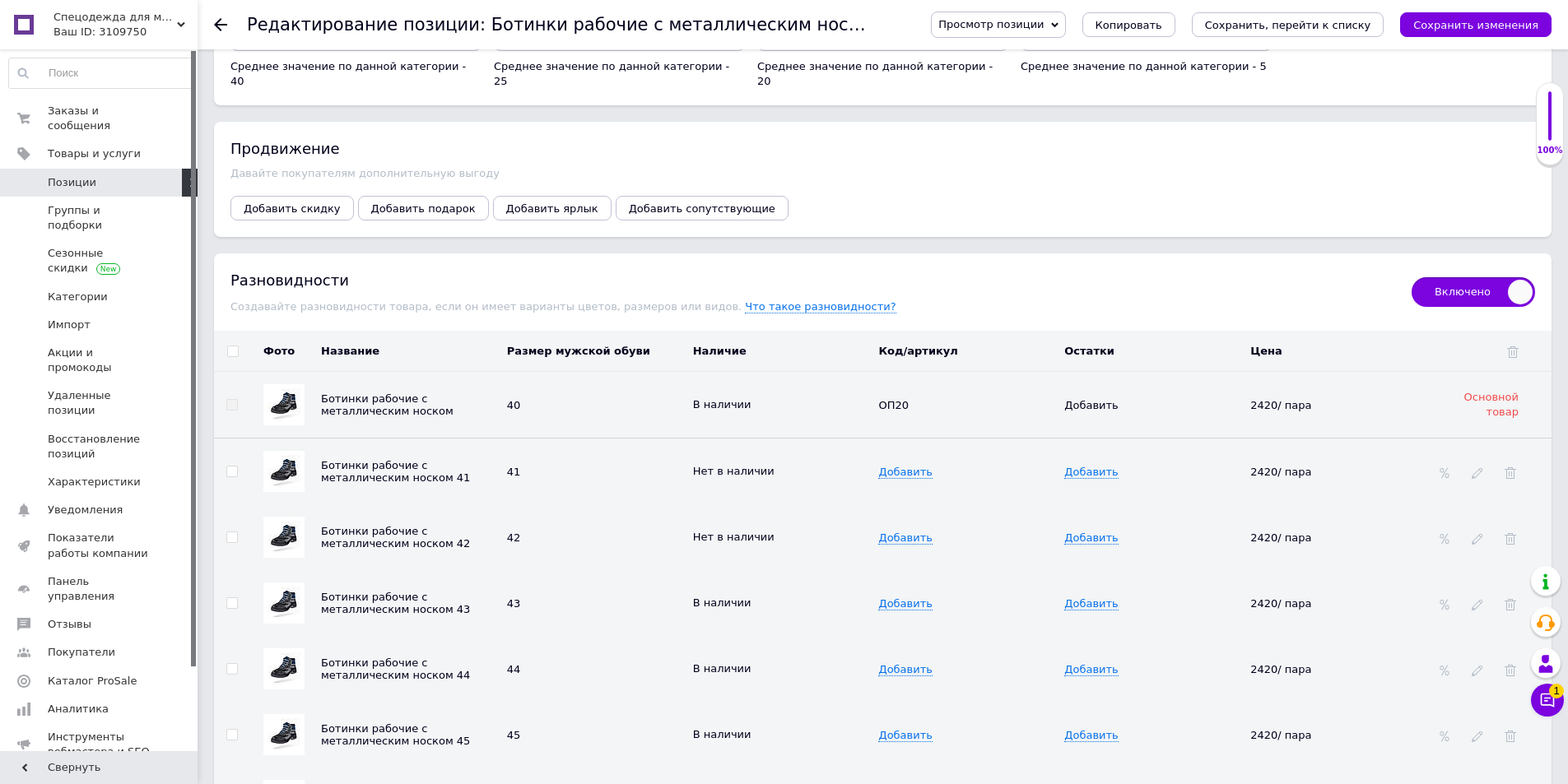
scroll to position [1727, 0]
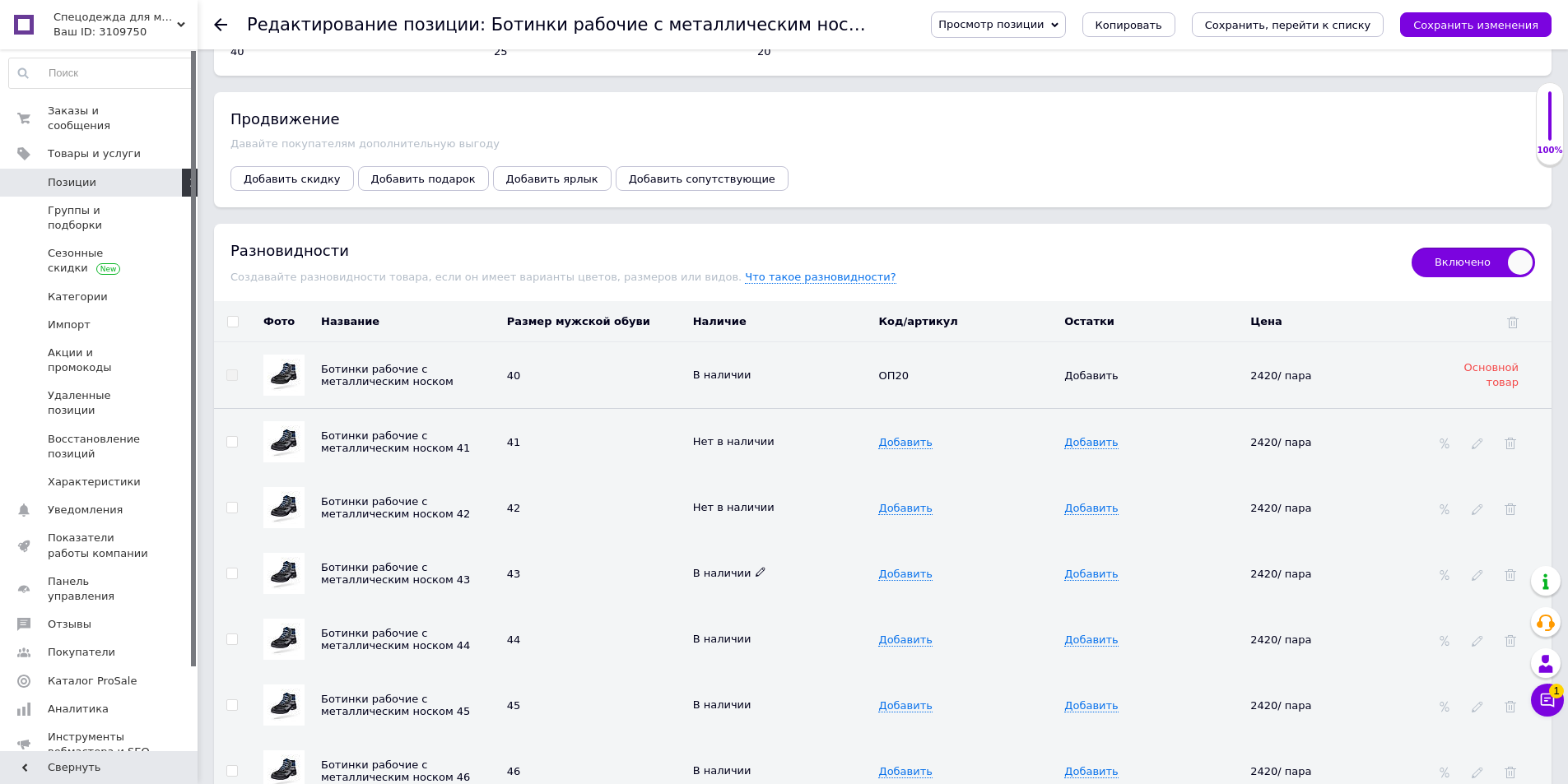
click at [756, 567] on icon at bounding box center [761, 572] width 10 height 10
click at [761, 598] on li "Нет в наличии" at bounding box center [778, 604] width 183 height 23
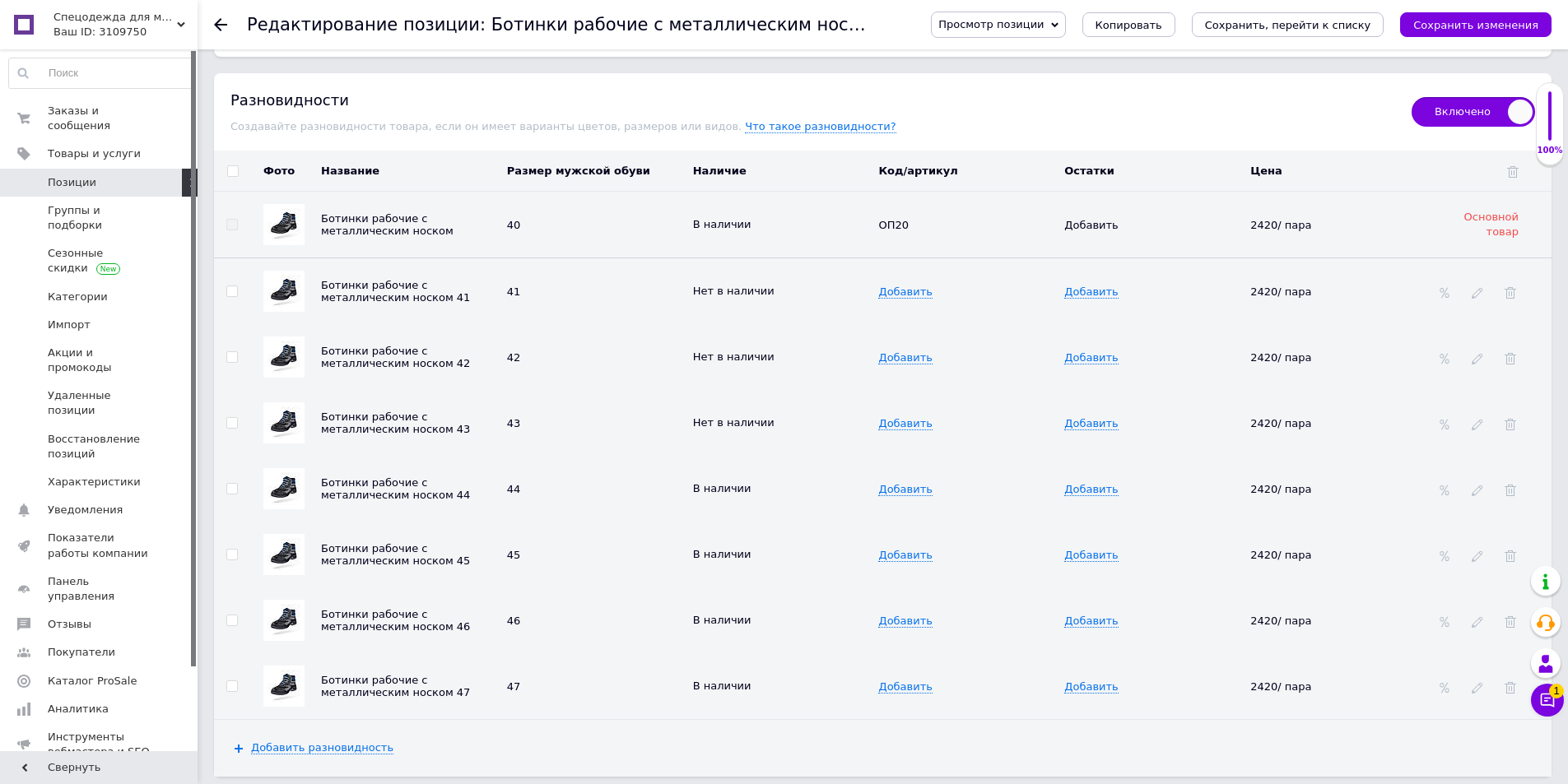
scroll to position [1892, 0]
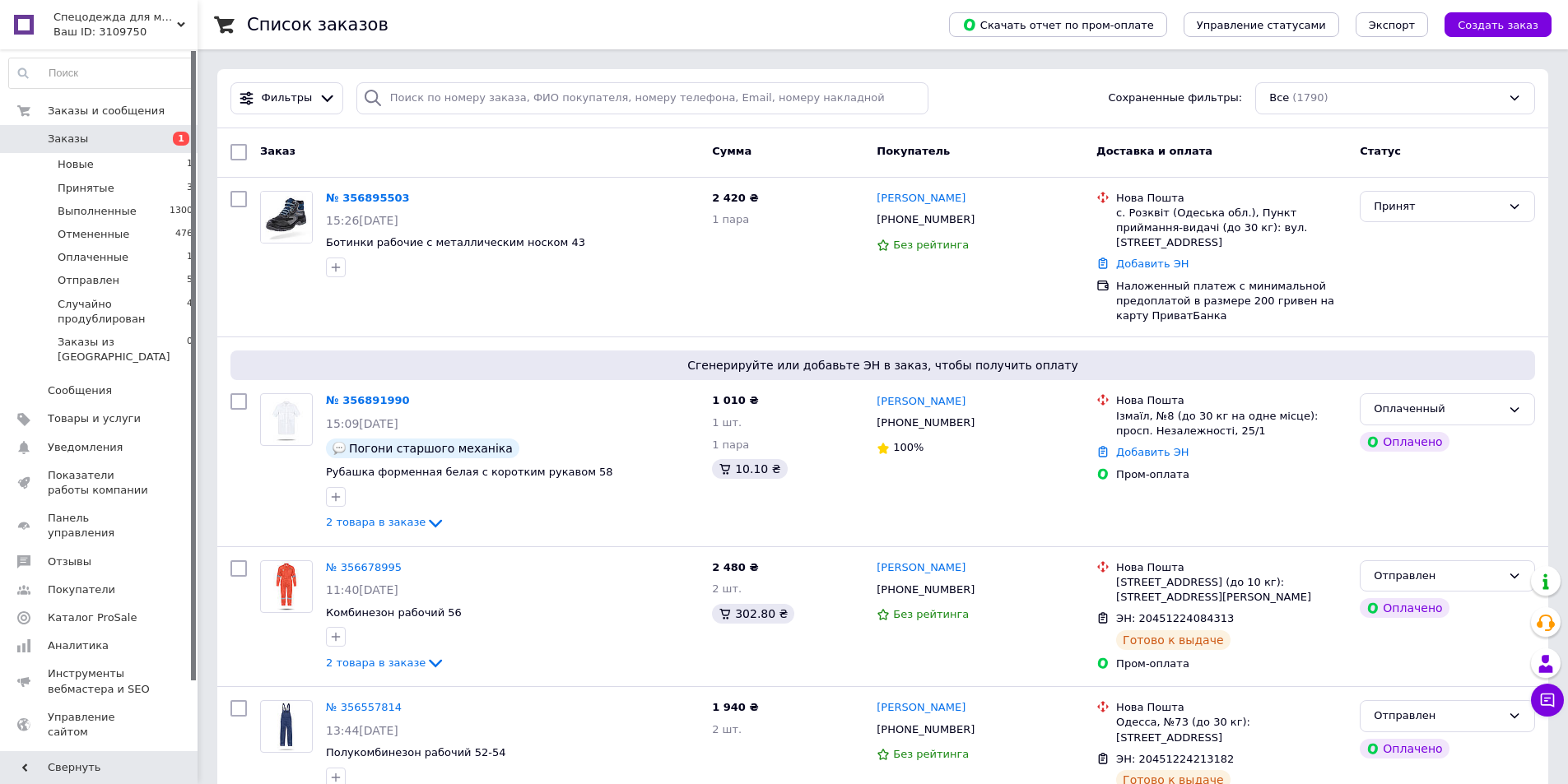
click at [71, 143] on span "Заказы" at bounding box center [68, 139] width 41 height 15
click at [79, 136] on span "Заказы" at bounding box center [68, 139] width 41 height 15
click at [1513, 403] on icon at bounding box center [1515, 410] width 14 height 14
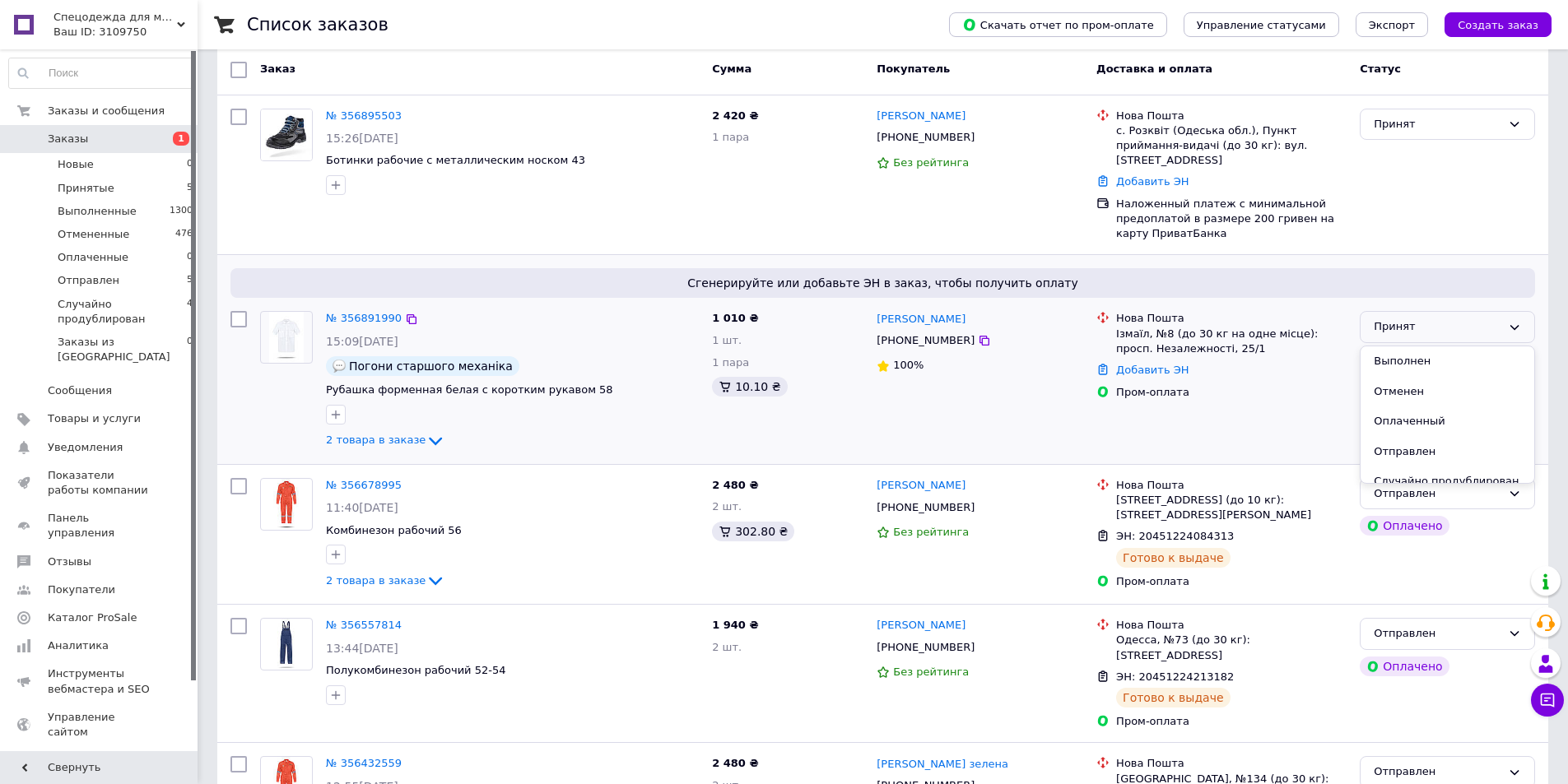
click at [1255, 385] on div "Пром-оплата" at bounding box center [1231, 393] width 231 height 15
click at [1165, 363] on link "Добавить ЭН" at bounding box center [1152, 369] width 73 height 13
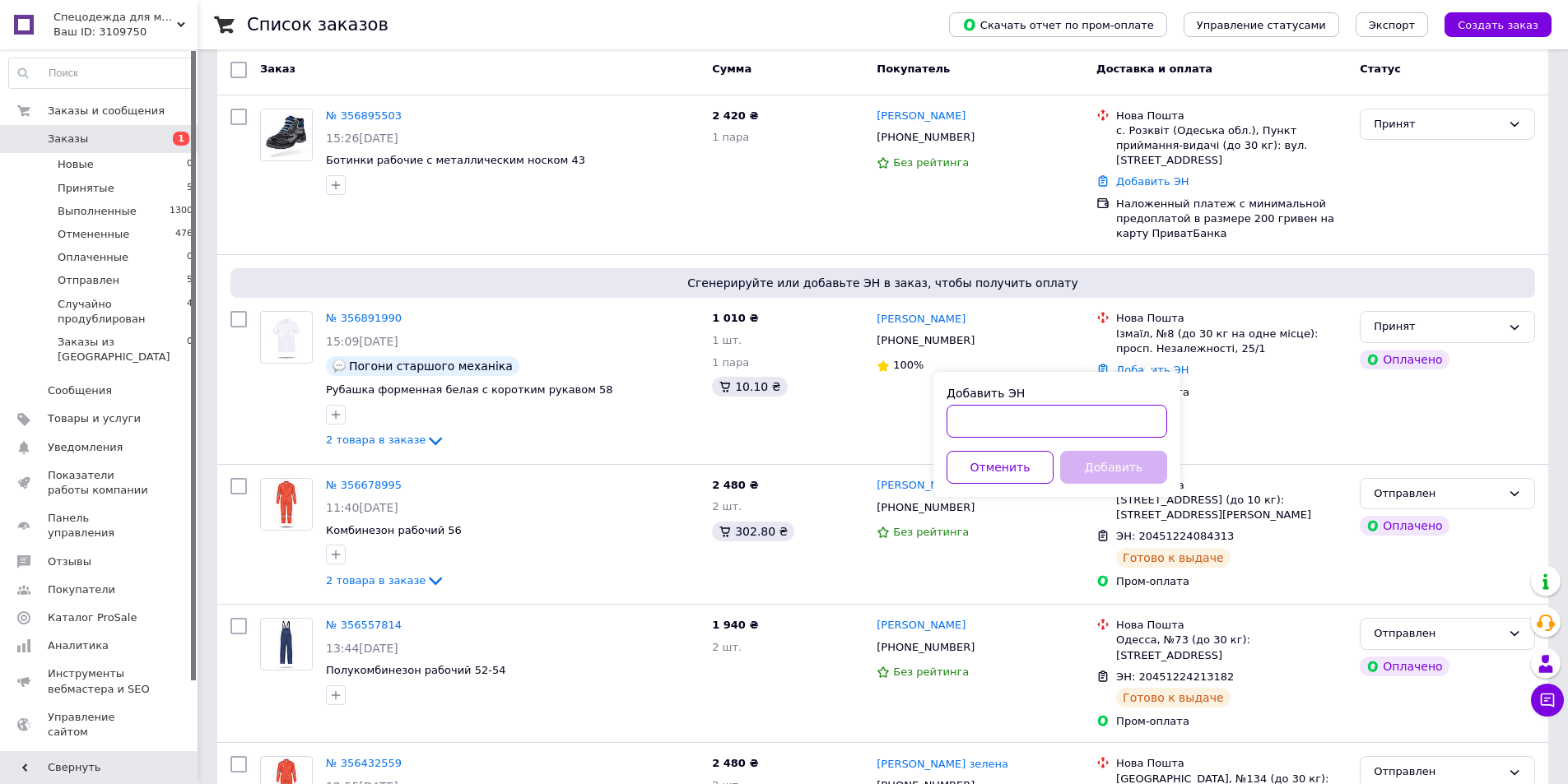
click at [1048, 422] on input "Добавить ЭН" at bounding box center [1057, 421] width 221 height 33
paste input "20451225195366"
type input "20451225195366"
click at [1093, 467] on button "Добавить" at bounding box center [1113, 467] width 107 height 33
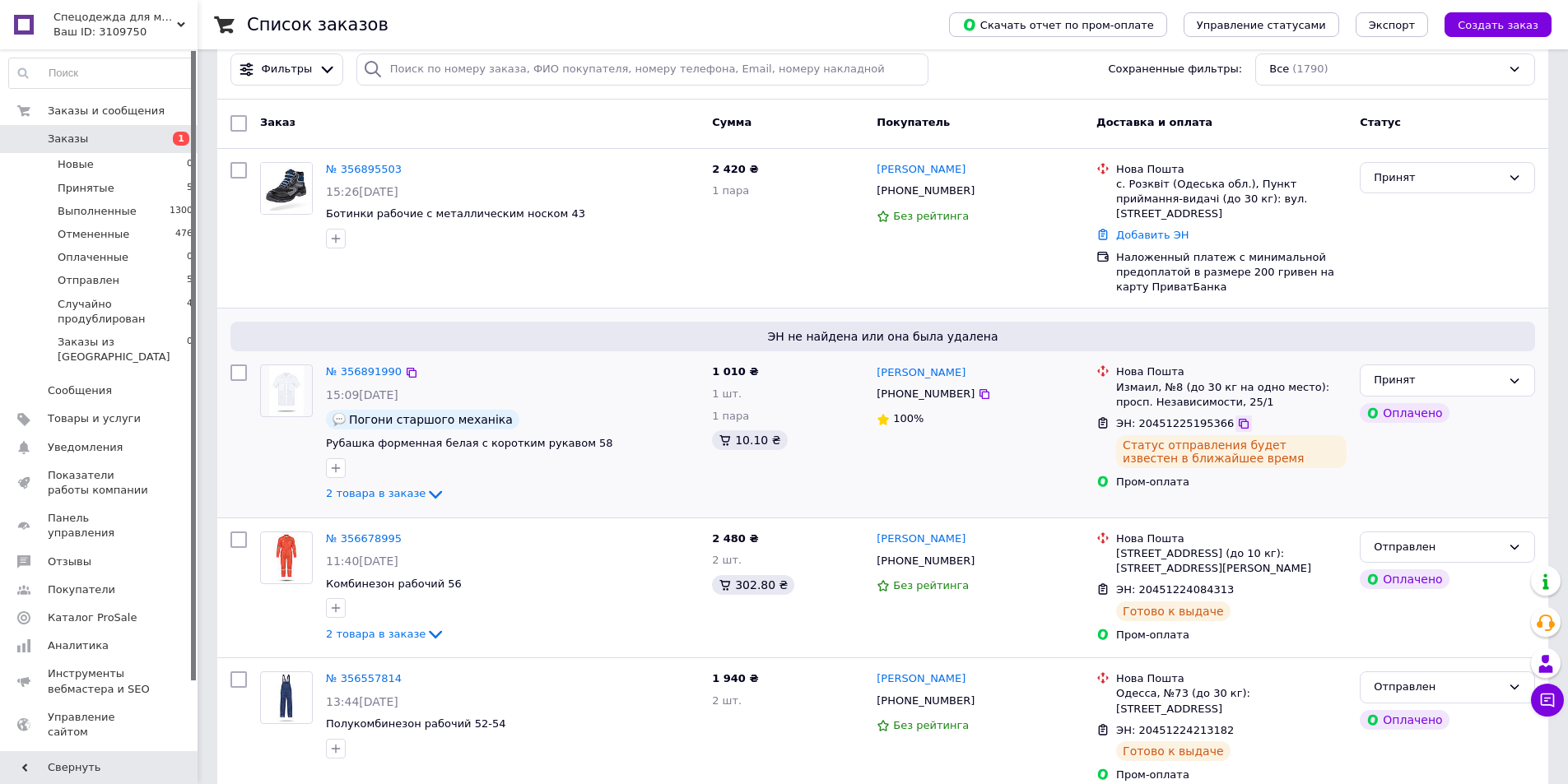
scroll to position [0, 0]
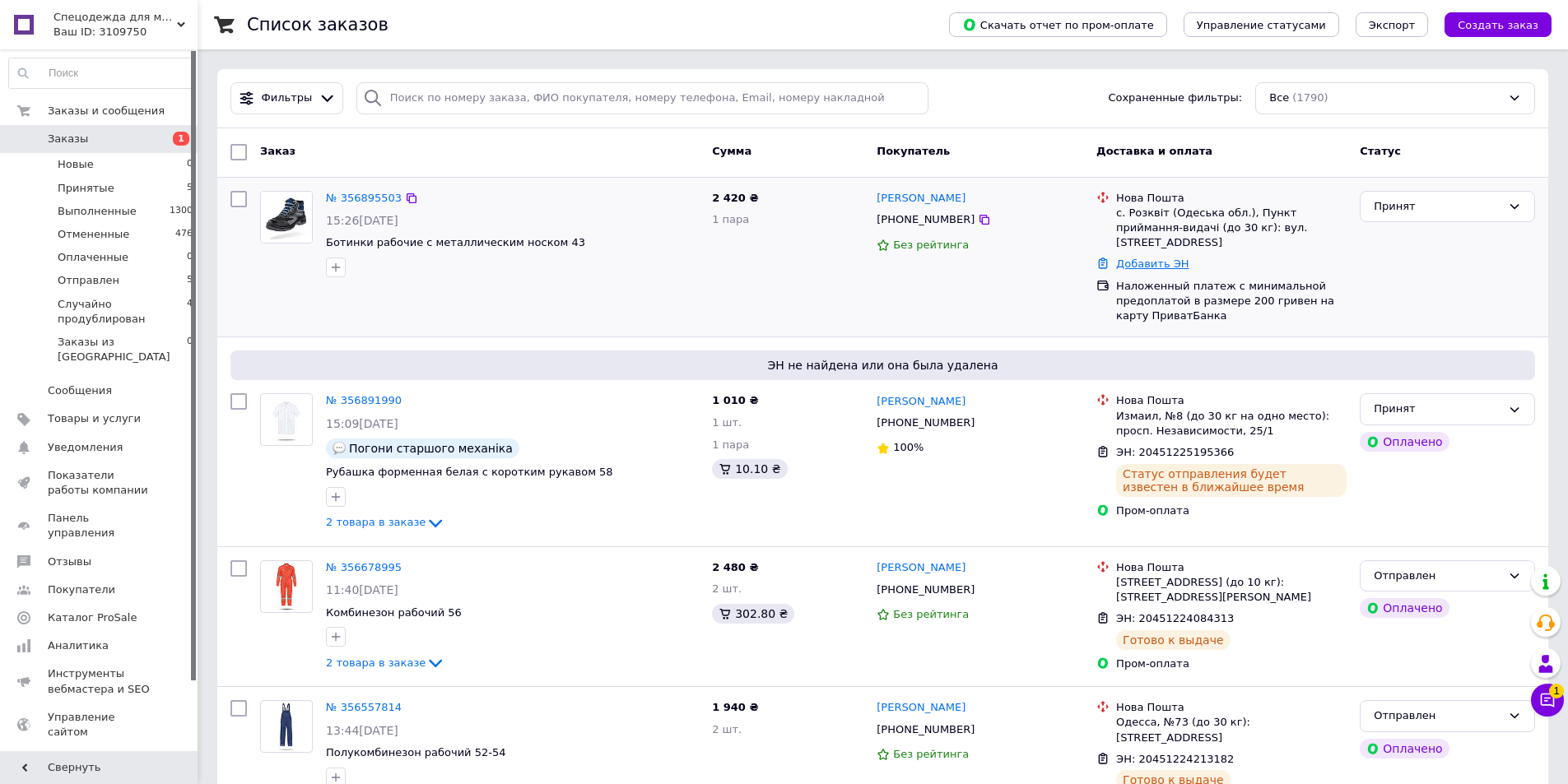
click at [1129, 258] on link "Добавить ЭН" at bounding box center [1152, 264] width 73 height 13
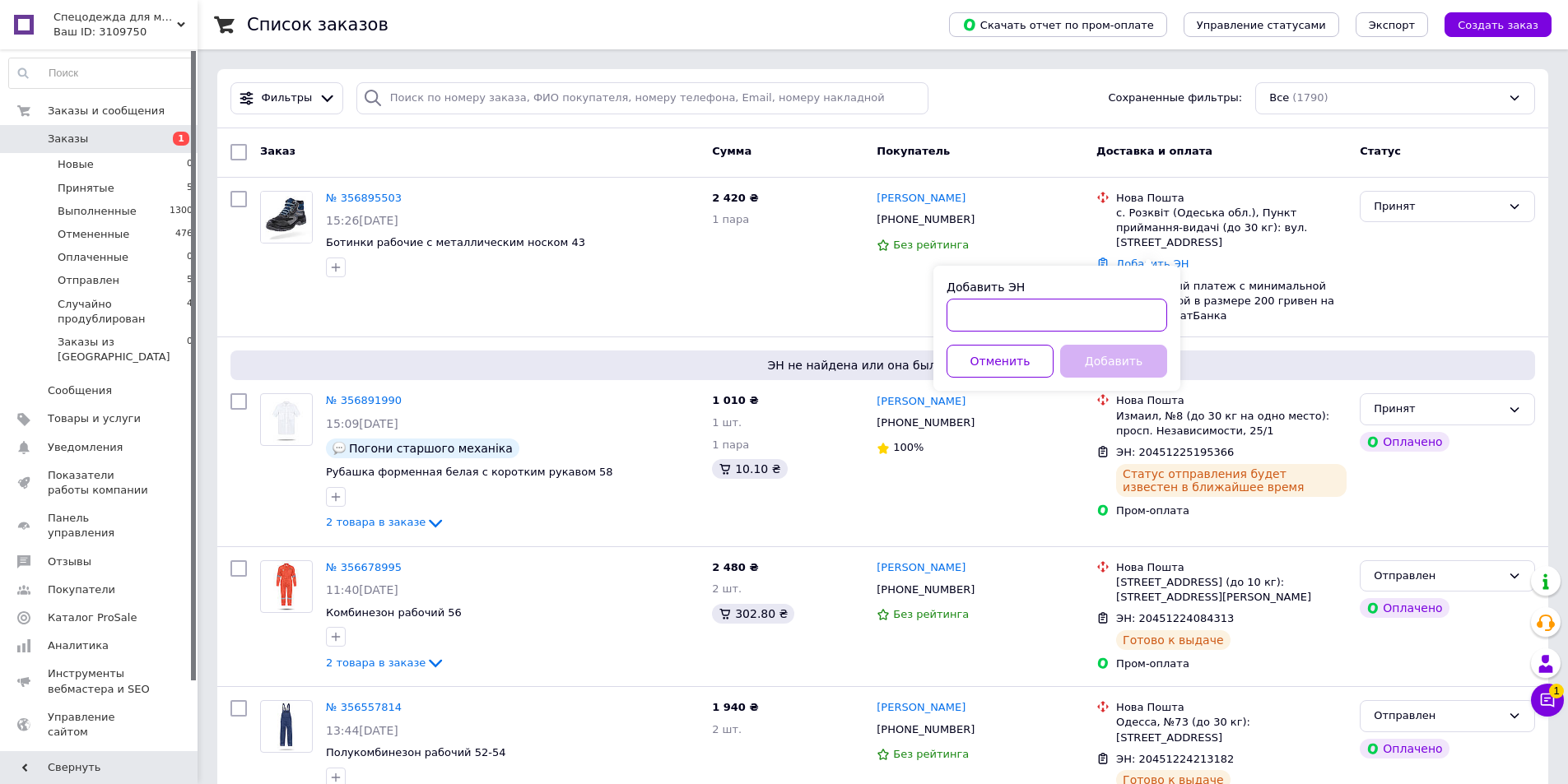
click at [1076, 318] on input "Добавить ЭН" at bounding box center [1057, 314] width 221 height 33
paste input "20451225233740"
type input "20451225233740"
click at [1099, 357] on button "Добавить" at bounding box center [1113, 361] width 107 height 33
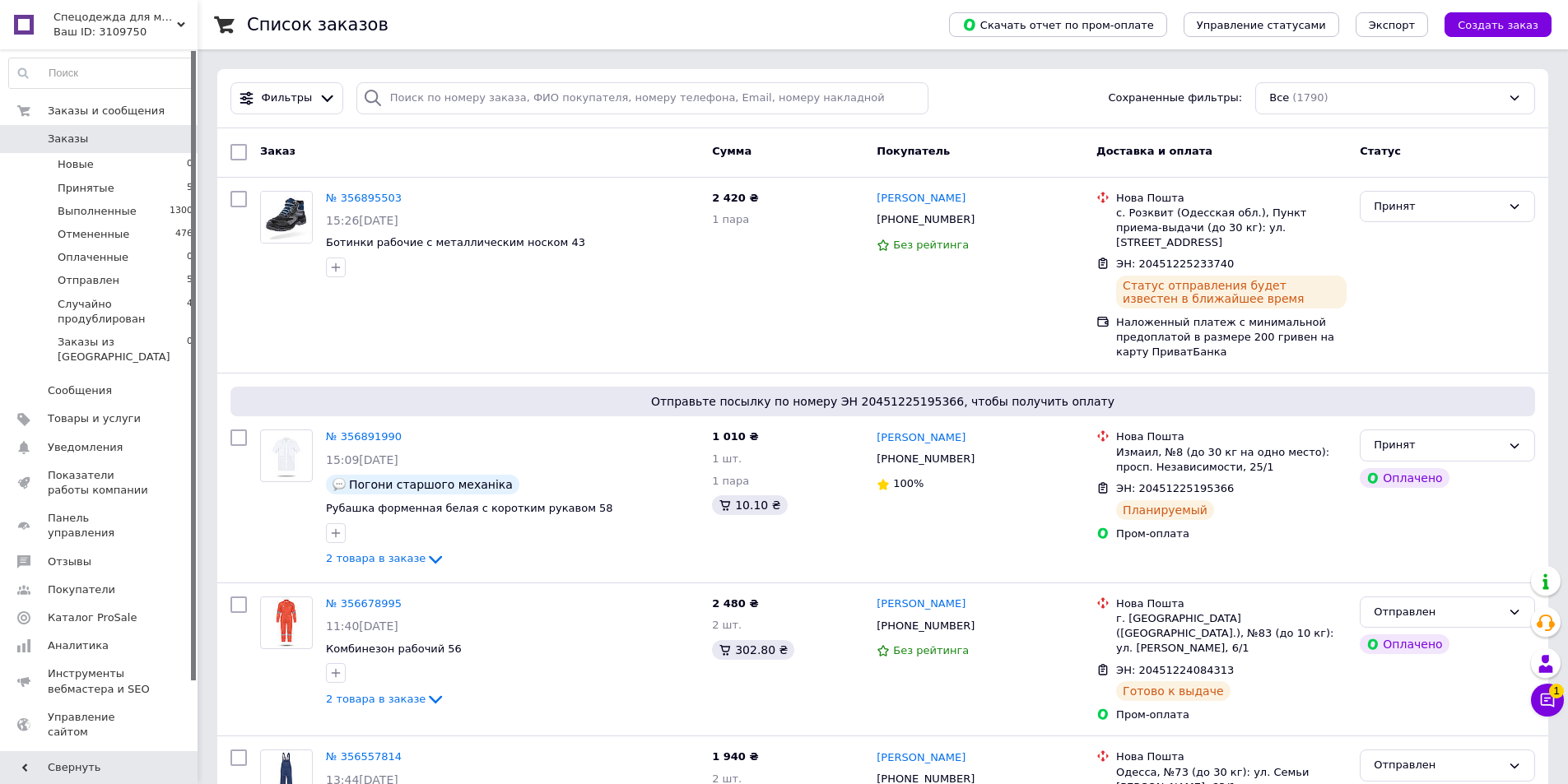
drag, startPoint x: 902, startPoint y: 19, endPoint x: 933, endPoint y: 4, distance: 34.4
click at [902, 19] on div "Список заказов" at bounding box center [582, 24] width 669 height 49
